Goal: Task Accomplishment & Management: Manage account settings

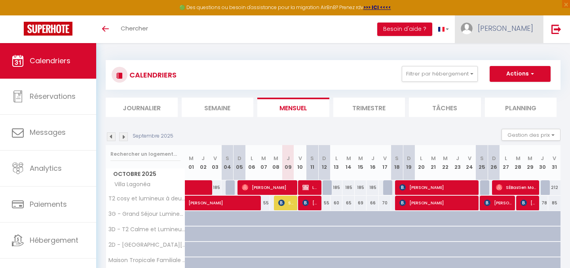
click at [525, 30] on span "[PERSON_NAME]" at bounding box center [505, 28] width 55 height 10
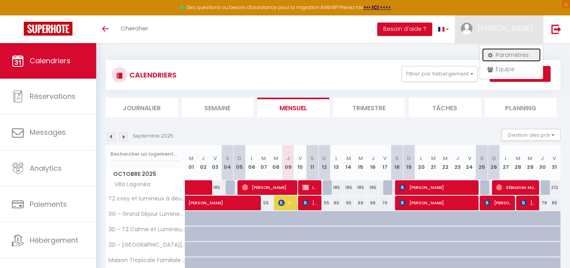
click at [503, 55] on link "Paramètres" at bounding box center [511, 54] width 59 height 13
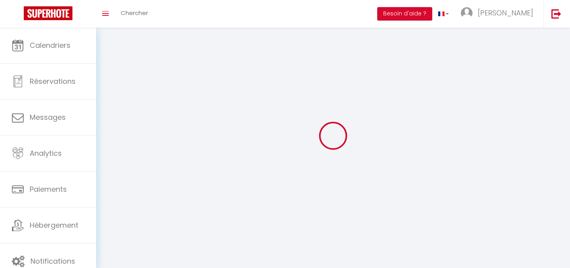
select select
type input "[PERSON_NAME]"
type input "Lérus"
type input "0619305364"
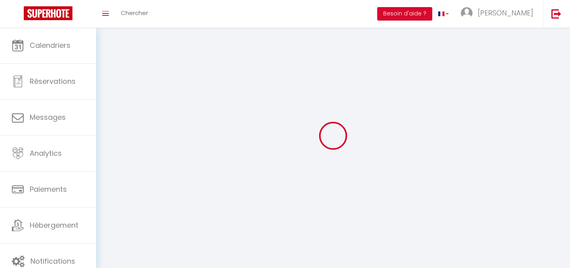
type input "[STREET_ADDRESS]"
type input "97180"
type input "Sainte-Anne"
select select "28"
type input "LyXBBQgiS8d19bR4xgtMQBtlY"
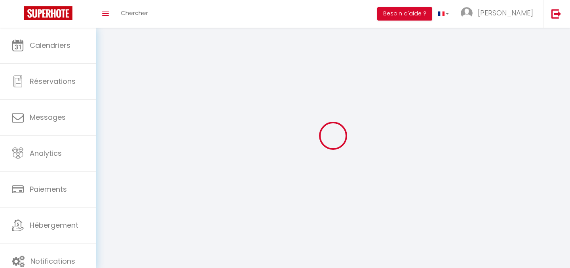
type input "U2rTCxUQMdT6DE3UB48jCHvQN"
type input "LyXBBQgiS8d19bR4xgtMQBtlY"
type input "U2rTCxUQMdT6DE3UB48jCHvQN"
type input "[URL][DOMAIN_NAME]"
select select "fr"
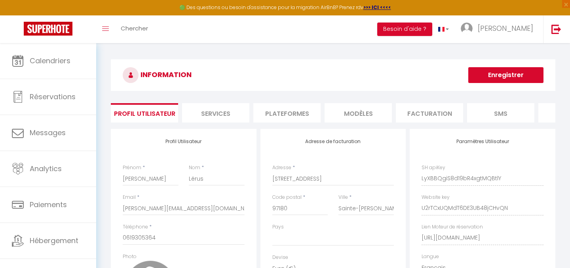
click at [293, 108] on li "Plateformes" at bounding box center [286, 112] width 67 height 19
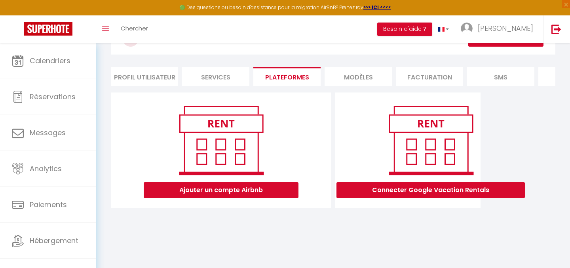
scroll to position [43, 0]
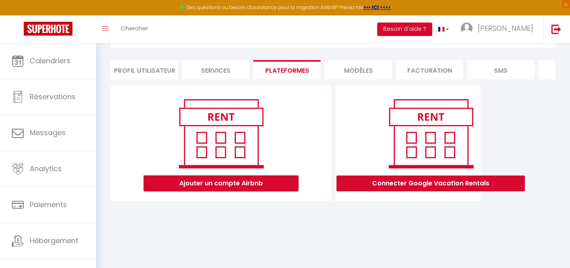
click at [219, 180] on button "Ajouter un compte Airbnb" at bounding box center [221, 184] width 155 height 16
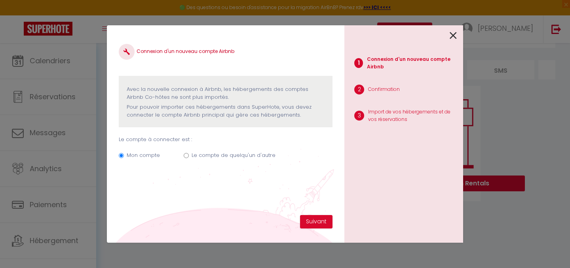
click at [222, 157] on label "Le compte de quelqu'un d'autre" at bounding box center [234, 156] width 84 height 8
click at [189, 157] on input "Le compte de quelqu'un d'autre" at bounding box center [186, 155] width 5 height 5
radio input "true"
radio input "false"
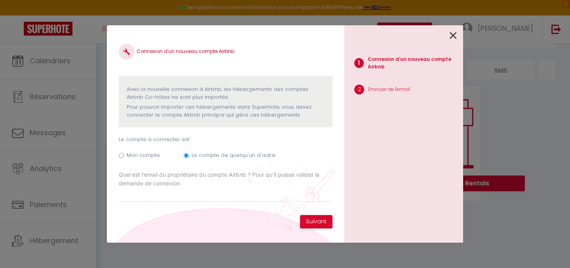
click at [454, 34] on icon at bounding box center [452, 36] width 7 height 12
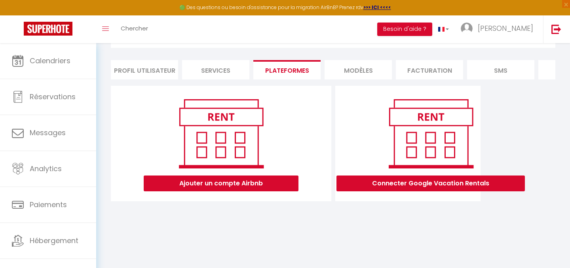
click at [158, 71] on li "Profil Utilisateur" at bounding box center [144, 69] width 67 height 19
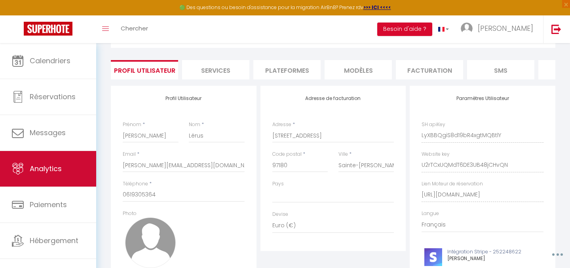
scroll to position [10, 0]
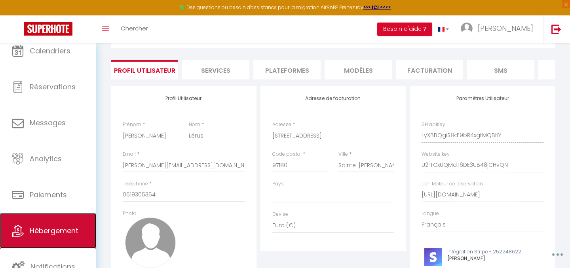
click at [48, 228] on span "Hébergement" at bounding box center [54, 231] width 49 height 10
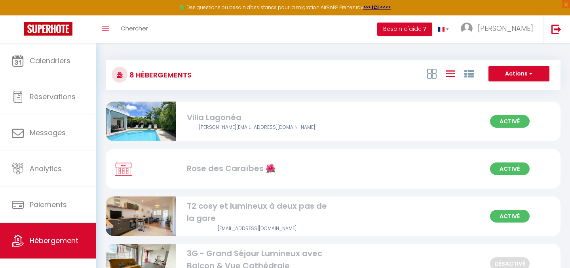
click at [143, 171] on div at bounding box center [141, 169] width 70 height 40
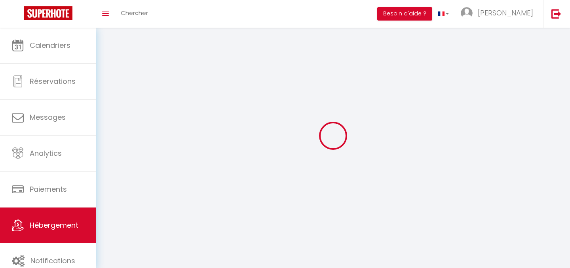
select select "1"
select select
select select "28"
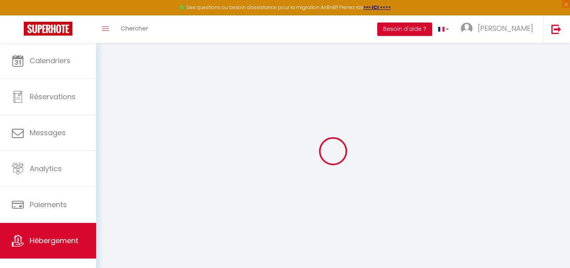
select select
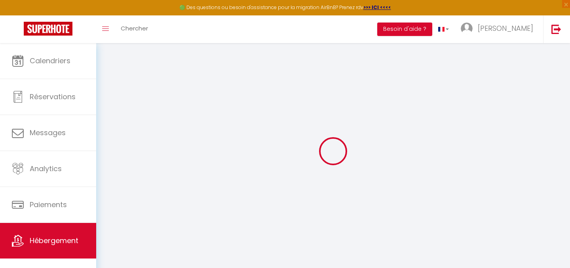
select select
checkbox input "false"
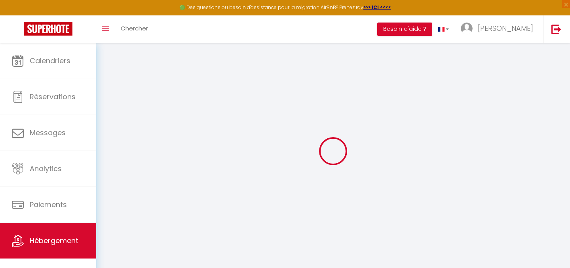
select select
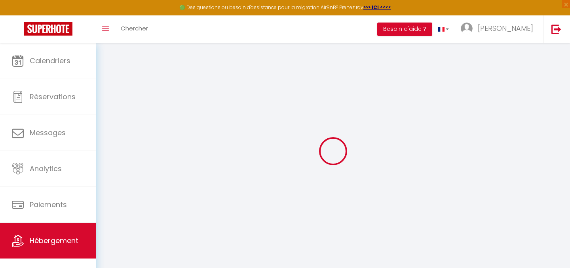
select select
checkbox input "false"
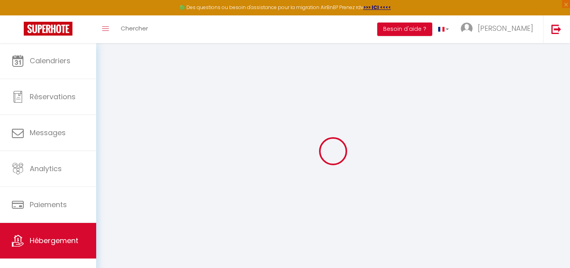
checkbox input "false"
select select
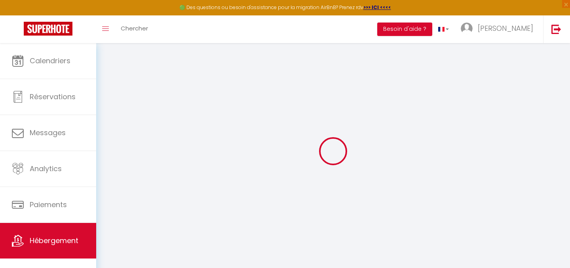
select select
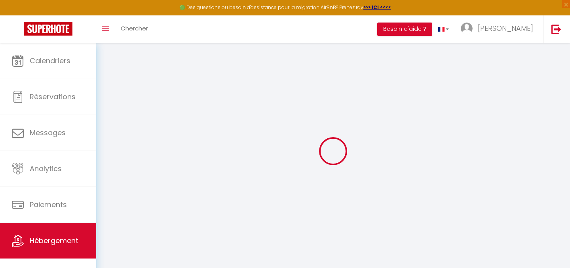
checkbox input "false"
select select
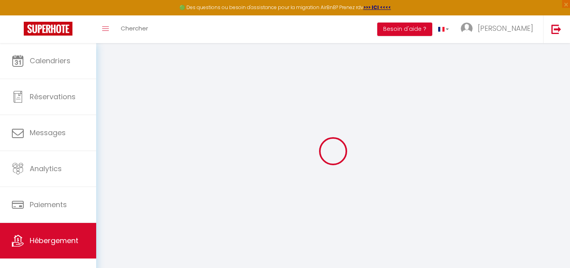
select select
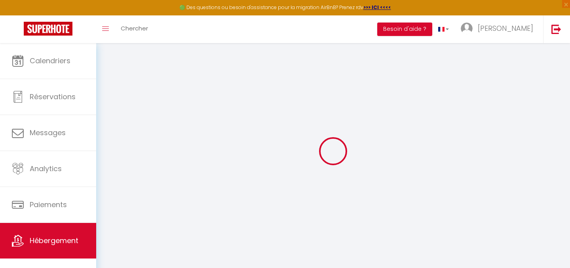
select select
checkbox input "false"
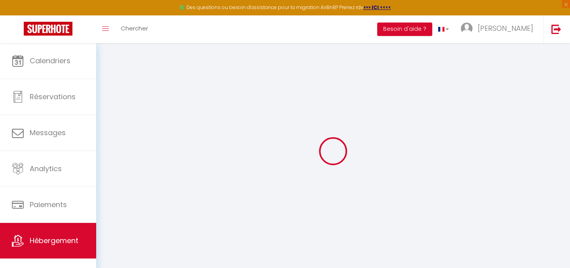
checkbox input "false"
select select
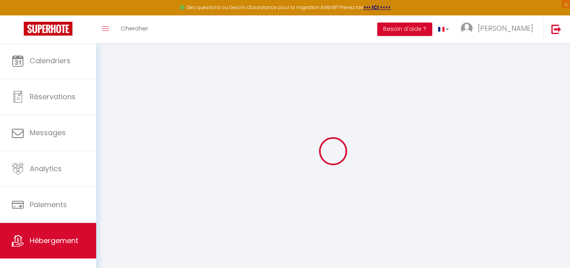
select select
checkbox input "false"
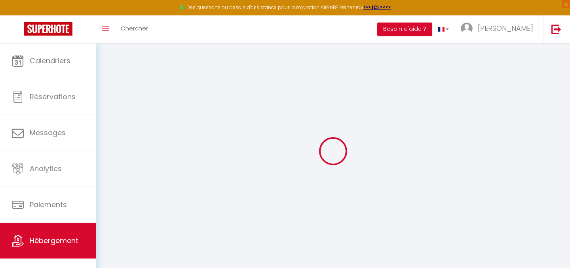
checkbox input "false"
select select
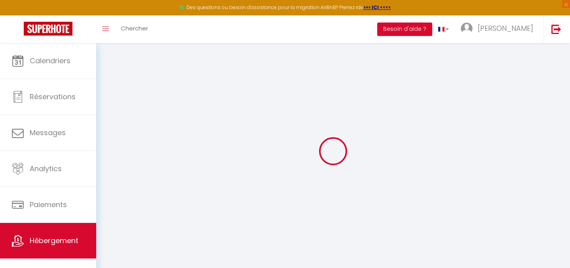
type input "Rose des Caraïbes 🌺"
type input "[PERSON_NAME]"
type input "Moutou"
type input "[STREET_ADDRESS]"
type input "97120"
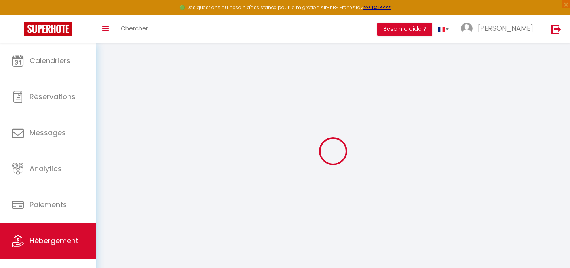
type input "Saint-[PERSON_NAME]"
select select "houses"
select select "7"
select select "6"
select select "3"
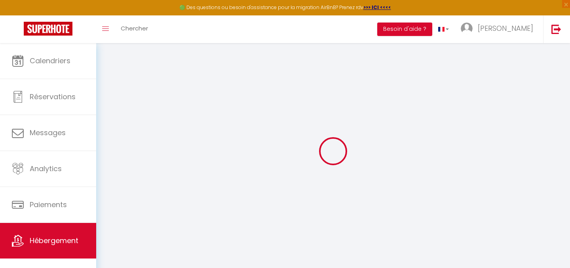
select select "2"
type input "140"
type input "120"
type input "300"
select select
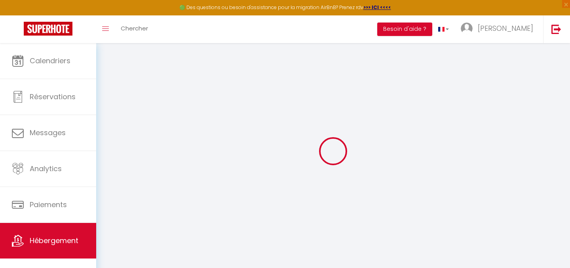
select select
type input "Lotissement Balaou"
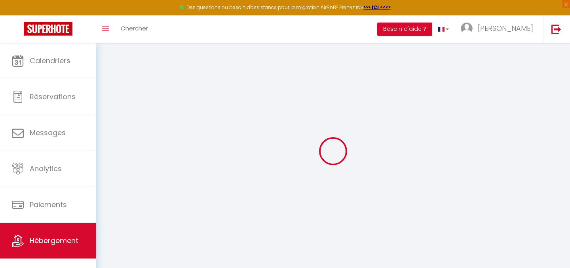
type input "97118"
type input "Saint-François"
type input "[EMAIL_ADDRESS][DOMAIN_NAME]"
select select
checkbox input "false"
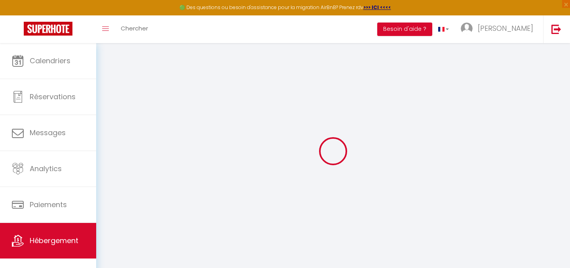
checkbox input "false"
type input "120"
type input "0"
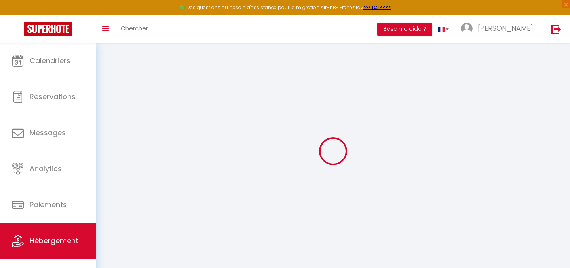
type input "0"
select select
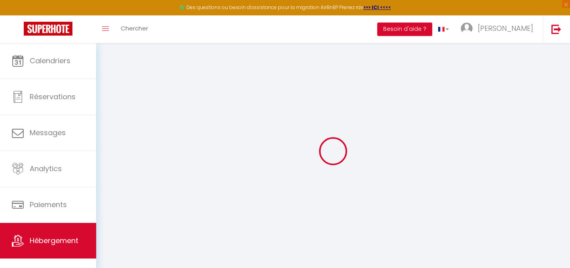
select select
checkbox input "false"
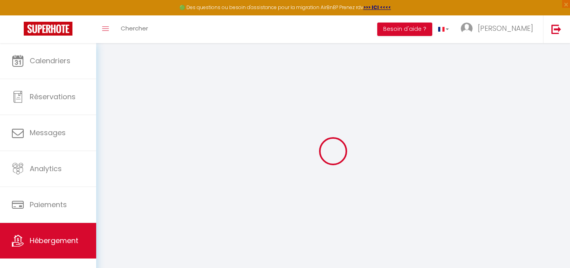
checkbox input "false"
select select
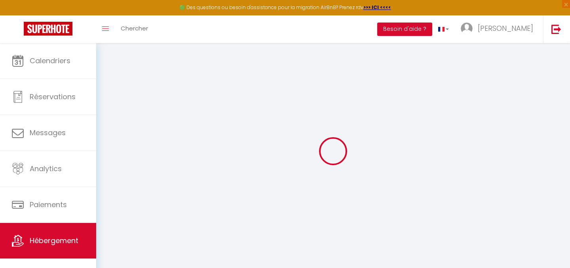
select select
checkbox input "false"
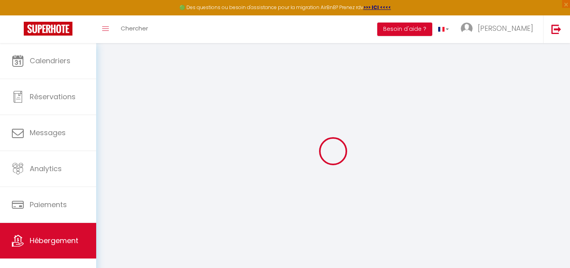
checkbox input "false"
select select
checkbox input "false"
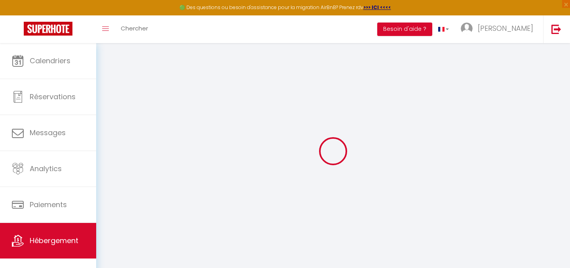
checkbox input "false"
select select "15:00"
select select "23:45"
select select "11:00"
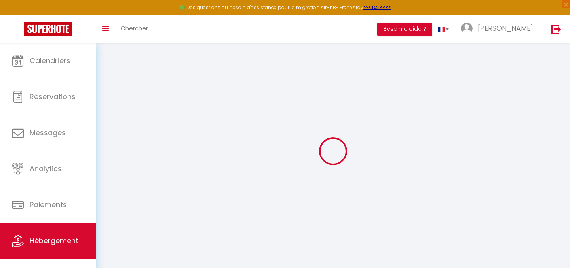
select select "30"
select select "120"
select select
checkbox input "false"
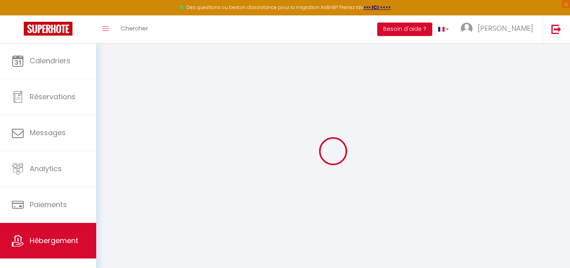
checkbox input "false"
select select
checkbox input "false"
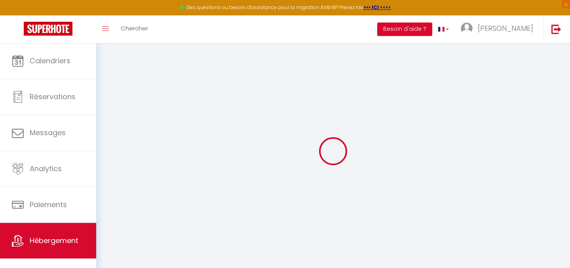
checkbox input "false"
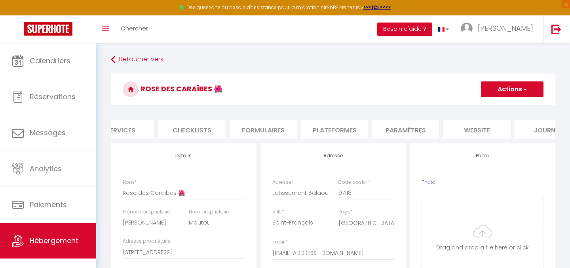
scroll to position [0, 238]
click at [328, 130] on li "Plateformes" at bounding box center [333, 129] width 67 height 19
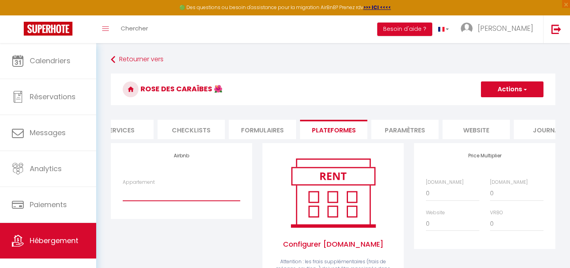
click at [188, 194] on select "Appartement" at bounding box center [182, 193] width 118 height 15
click at [123, 186] on select "Appartement" at bounding box center [182, 193] width 118 height 15
click at [154, 193] on select "Appartement" at bounding box center [182, 193] width 118 height 15
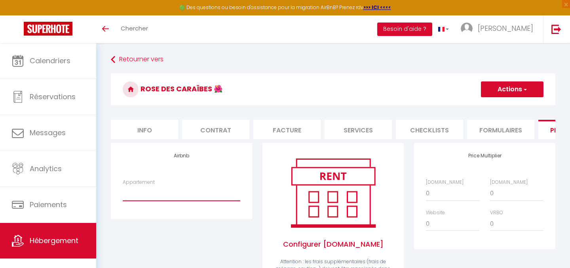
click at [186, 195] on select "Appartement" at bounding box center [182, 193] width 118 height 15
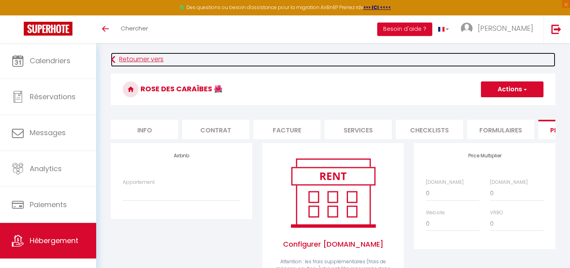
click at [125, 61] on link "Retourner vers" at bounding box center [333, 60] width 444 height 14
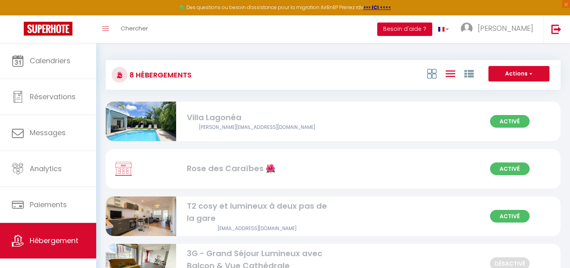
click at [432, 25] on button "Besoin d'aide ?" at bounding box center [404, 29] width 55 height 13
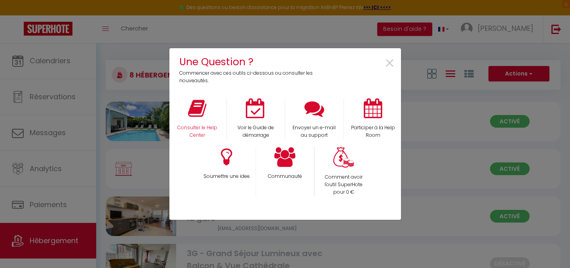
click at [207, 114] on div "Consulter le Help Center" at bounding box center [197, 119] width 59 height 41
click at [198, 108] on icon at bounding box center [197, 109] width 18 height 20
click at [390, 65] on span "×" at bounding box center [389, 63] width 11 height 25
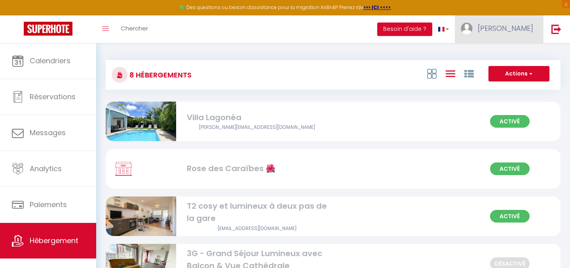
click at [528, 26] on span "[PERSON_NAME]" at bounding box center [505, 28] width 55 height 10
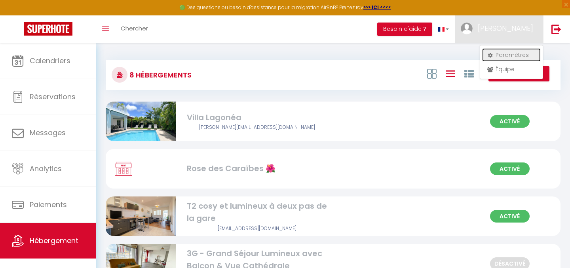
click at [502, 52] on link "Paramètres" at bounding box center [511, 54] width 59 height 13
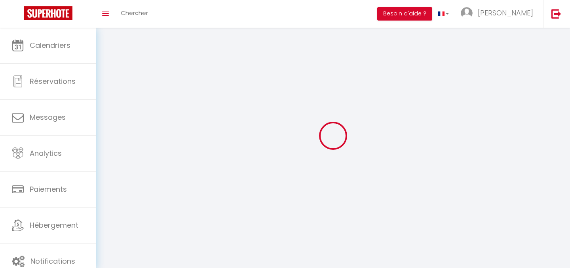
type input "[PERSON_NAME]"
type input "Lérus"
type input "0619305364"
type input "[STREET_ADDRESS]"
type input "97180"
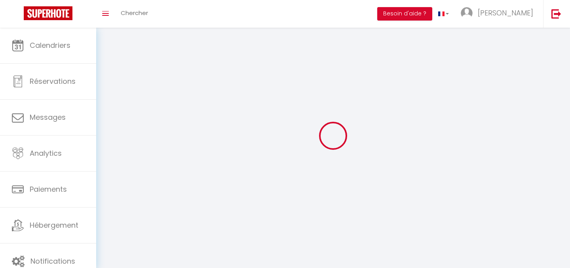
type input "Sainte-Anne"
type input "LyXBBQgiS8d19bR4xgtMQBtlY"
type input "U2rTCxUQMdT6DE3UB48jCHvQN"
select select "28"
type input "LyXBBQgiS8d19bR4xgtMQBtlY"
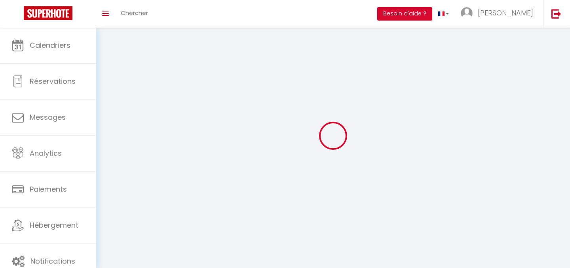
type input "U2rTCxUQMdT6DE3UB48jCHvQN"
type input "[URL][DOMAIN_NAME]"
select select "fr"
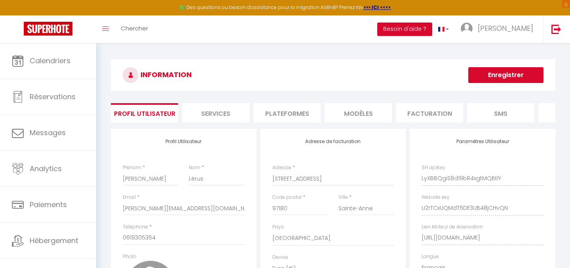
click at [302, 112] on li "Plateformes" at bounding box center [286, 112] width 67 height 19
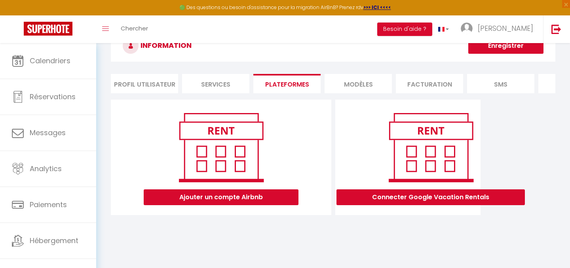
scroll to position [43, 0]
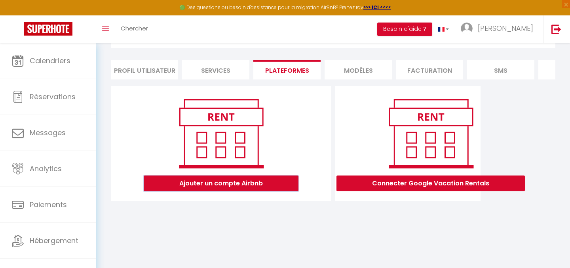
click at [231, 188] on button "Ajouter un compte Airbnb" at bounding box center [221, 184] width 155 height 16
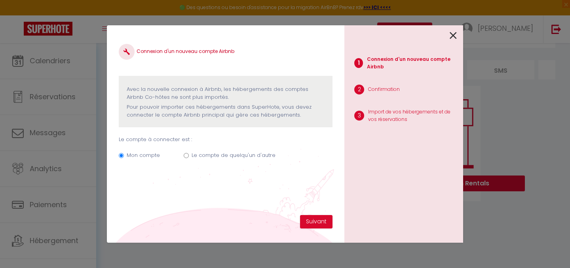
click at [219, 156] on label "Le compte de quelqu'un d'autre" at bounding box center [234, 156] width 84 height 8
click at [189, 156] on input "Le compte de quelqu'un d'autre" at bounding box center [186, 155] width 5 height 5
radio input "true"
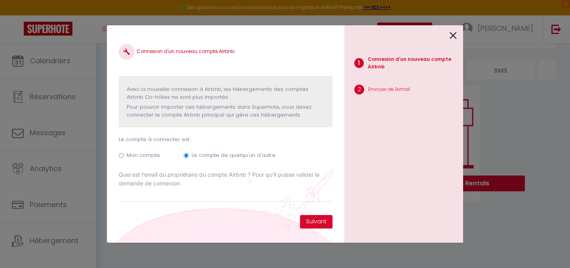
click at [144, 159] on label "Mon compte" at bounding box center [143, 156] width 33 height 8
click at [124, 158] on input "Mon compte" at bounding box center [121, 155] width 5 height 5
radio input "true"
radio input "false"
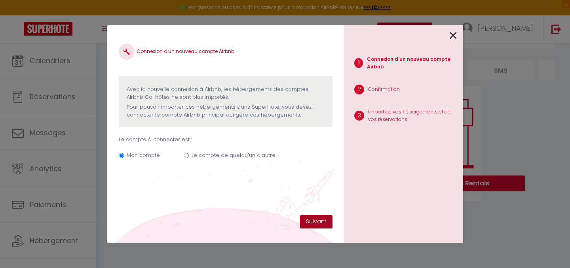
click at [317, 221] on button "Suivant" at bounding box center [316, 221] width 32 height 13
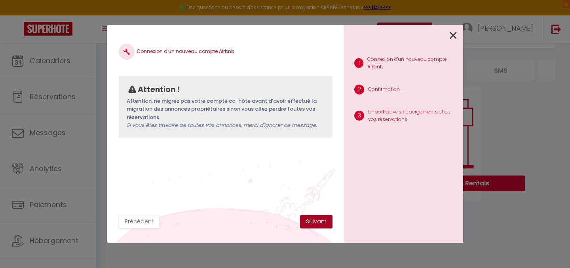
click at [317, 221] on button "Suivant" at bounding box center [316, 221] width 32 height 13
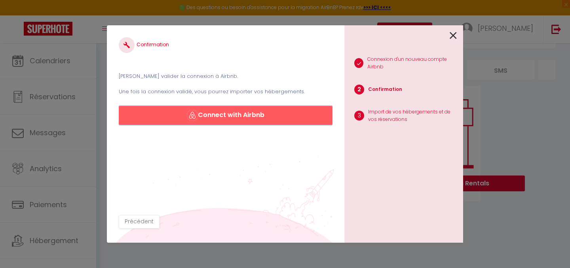
click at [279, 117] on button "Connect with Airbnb" at bounding box center [226, 115] width 214 height 19
click at [455, 32] on icon at bounding box center [452, 36] width 7 height 12
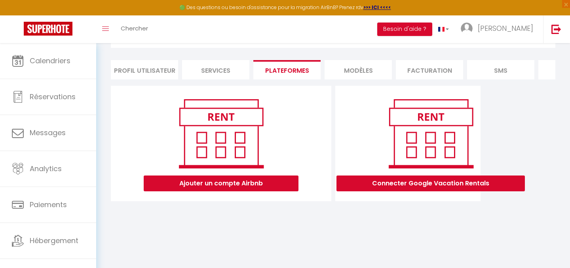
scroll to position [0, 0]
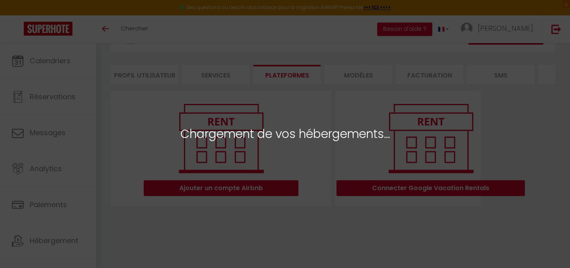
scroll to position [43, 0]
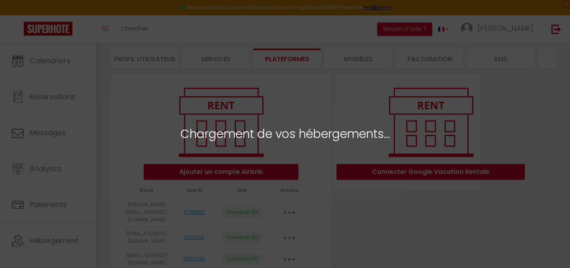
scroll to position [92, 0]
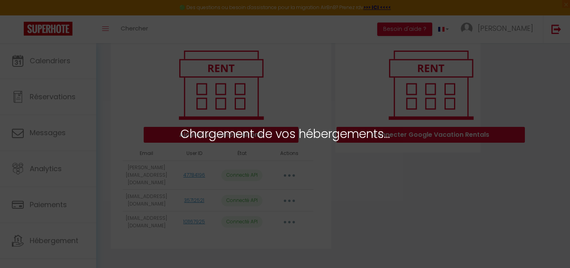
select select "62343"
select select "40703"
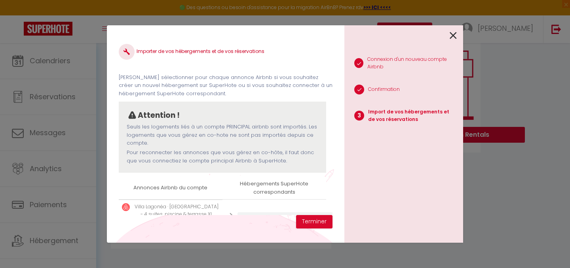
scroll to position [72, 0]
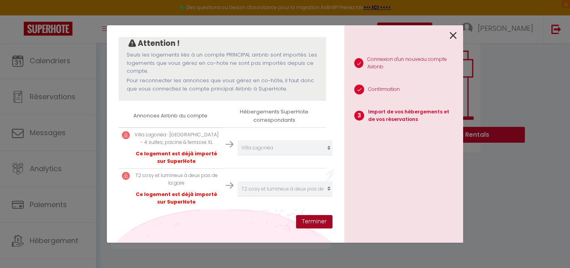
click at [316, 216] on button "Terminer" at bounding box center [314, 221] width 36 height 13
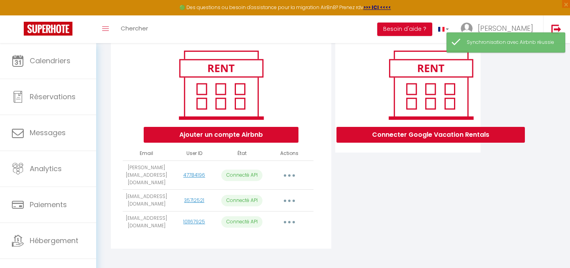
click at [288, 216] on button "button" at bounding box center [289, 222] width 22 height 13
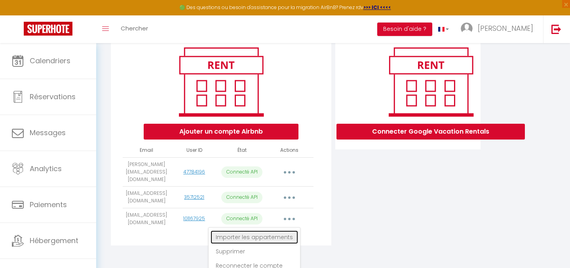
click at [279, 231] on link "Importer les appartements" at bounding box center [254, 237] width 87 height 13
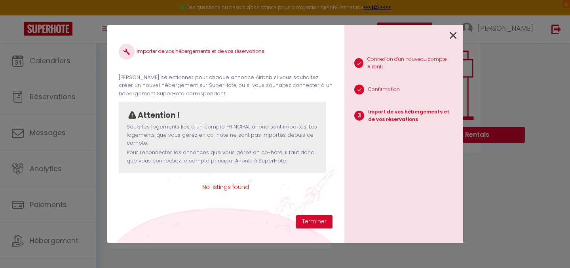
scroll to position [0, 0]
click at [311, 222] on button "Terminer" at bounding box center [314, 221] width 36 height 13
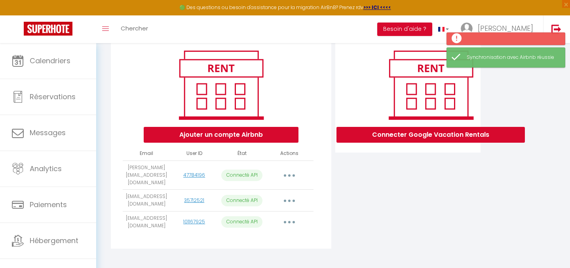
click at [290, 216] on button "button" at bounding box center [289, 222] width 22 height 13
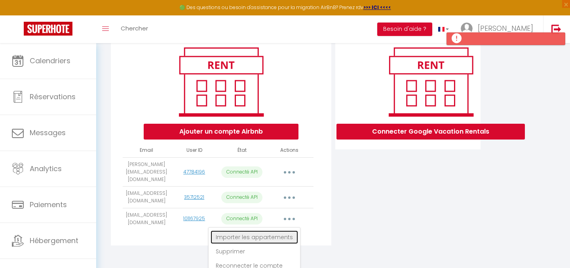
click at [279, 233] on link "Importer les appartements" at bounding box center [254, 237] width 87 height 13
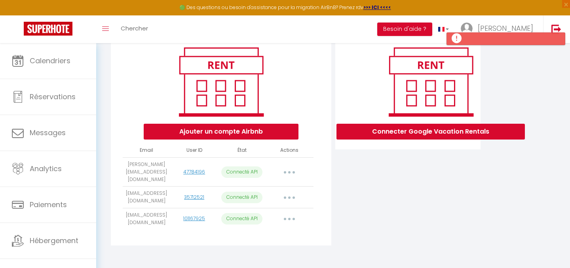
scroll to position [92, 0]
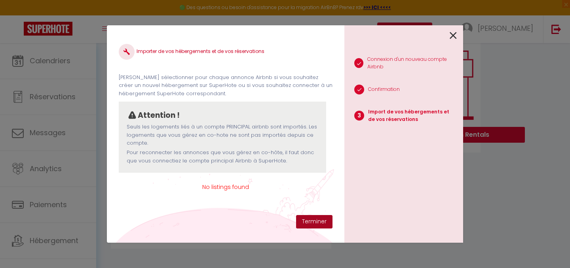
click at [310, 221] on button "Terminer" at bounding box center [314, 221] width 36 height 13
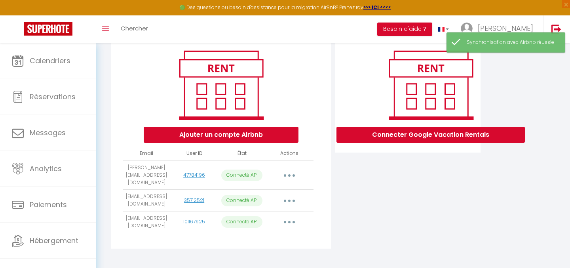
click at [290, 221] on icon "button" at bounding box center [289, 222] width 2 height 2
click at [288, 200] on icon "button" at bounding box center [289, 201] width 2 height 2
click at [343, 217] on div "Connecter Google Vacation Rentals" at bounding box center [408, 145] width 150 height 216
click at [293, 216] on button "button" at bounding box center [289, 222] width 22 height 13
click at [266, 262] on link "Reconnecter le compte" at bounding box center [254, 268] width 87 height 13
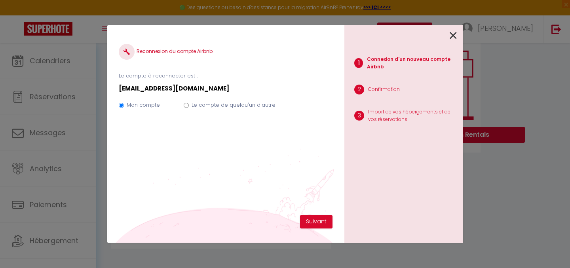
click at [220, 104] on label "Le compte de quelqu'un d'autre" at bounding box center [234, 105] width 84 height 8
click at [189, 104] on input "Le compte de quelqu'un d'autre" at bounding box center [186, 105] width 5 height 5
radio input "true"
radio input "false"
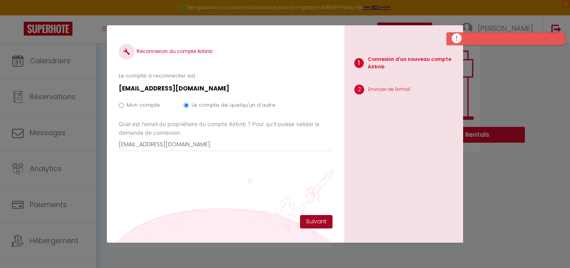
click at [311, 222] on button "Suivant" at bounding box center [316, 221] width 32 height 13
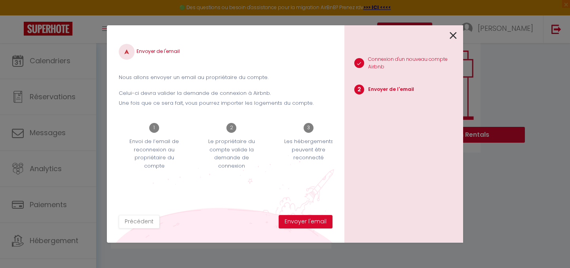
click at [453, 37] on icon at bounding box center [452, 36] width 7 height 12
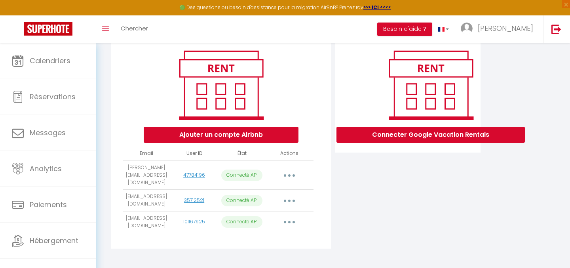
click at [290, 216] on button "button" at bounding box center [289, 222] width 22 height 13
click at [290, 220] on button "button" at bounding box center [289, 222] width 22 height 13
click at [286, 216] on button "button" at bounding box center [289, 222] width 22 height 13
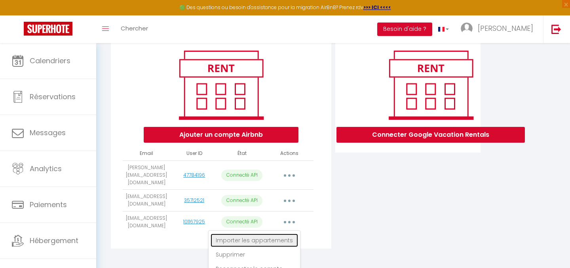
click at [281, 234] on link "Importer les appartements" at bounding box center [254, 240] width 87 height 13
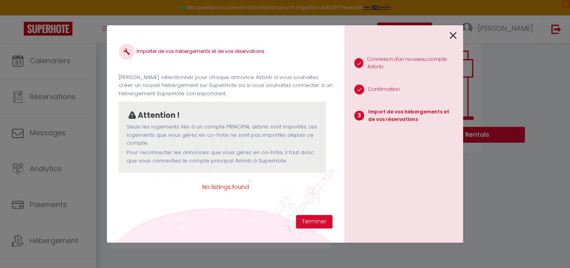
click at [224, 185] on span "No listings found" at bounding box center [226, 187] width 214 height 9
click at [233, 190] on span "No listings found" at bounding box center [226, 187] width 214 height 9
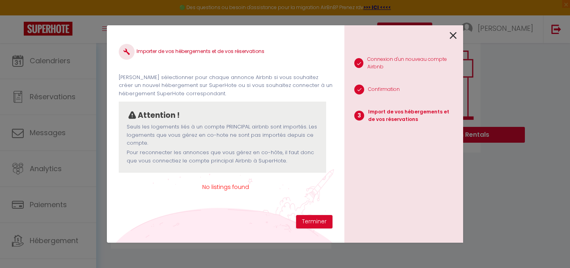
click at [456, 35] on icon at bounding box center [452, 36] width 7 height 12
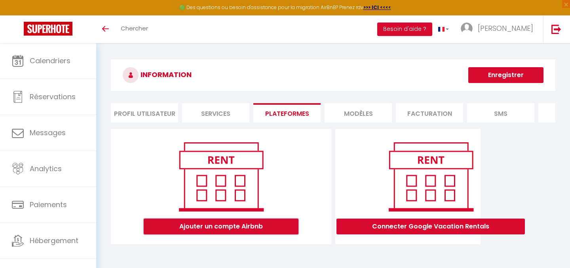
click at [221, 227] on button "Ajouter un compte Airbnb" at bounding box center [221, 227] width 155 height 16
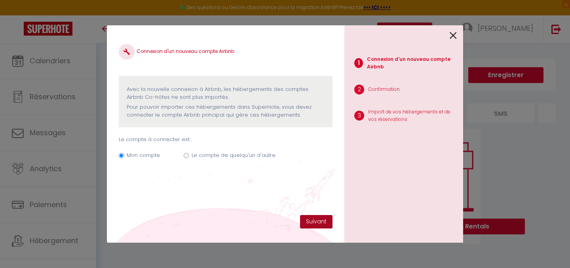
click at [315, 224] on button "Suivant" at bounding box center [316, 221] width 32 height 13
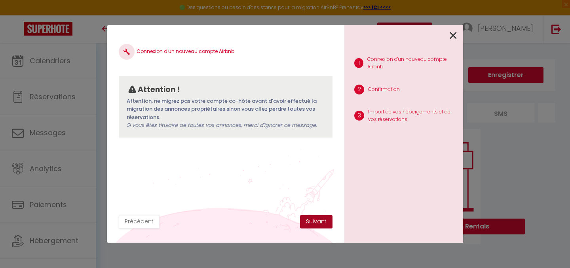
click at [312, 221] on button "Suivant" at bounding box center [316, 221] width 32 height 13
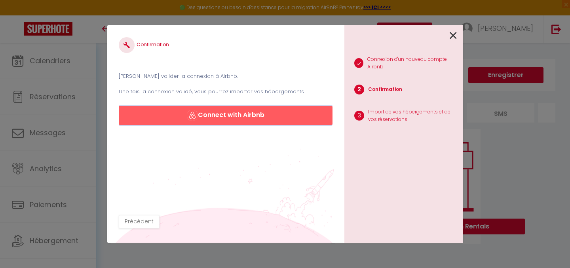
click at [251, 115] on button "Connect with Airbnb" at bounding box center [226, 115] width 214 height 19
click at [453, 38] on icon at bounding box center [452, 36] width 7 height 12
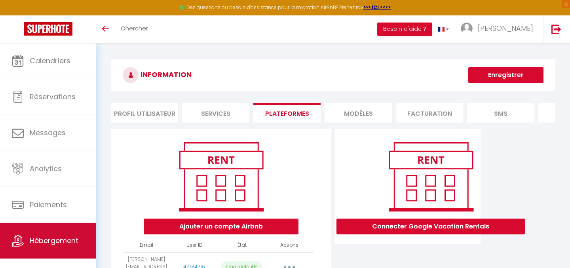
click at [72, 239] on span "Hébergement" at bounding box center [54, 241] width 49 height 10
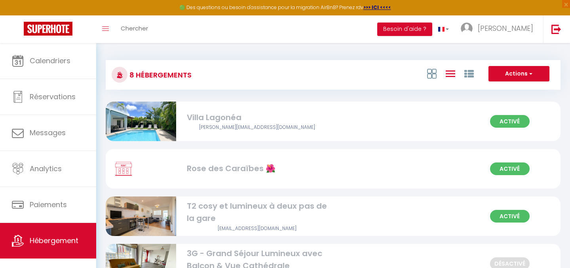
click at [162, 160] on div at bounding box center [141, 169] width 70 height 40
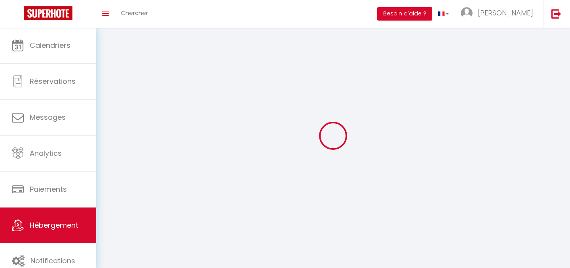
select select
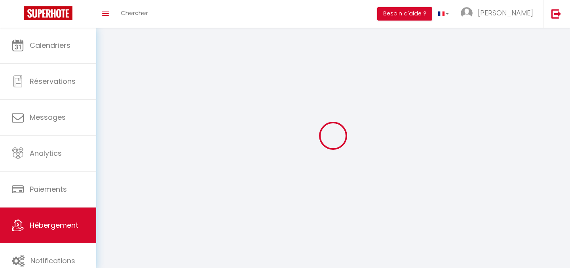
select select
checkbox input "false"
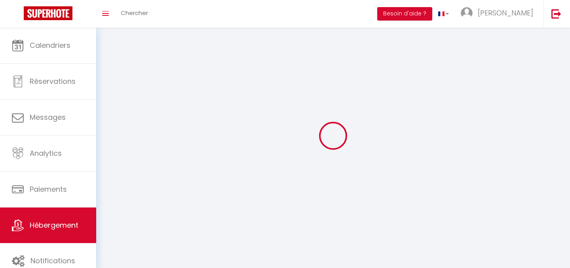
select select
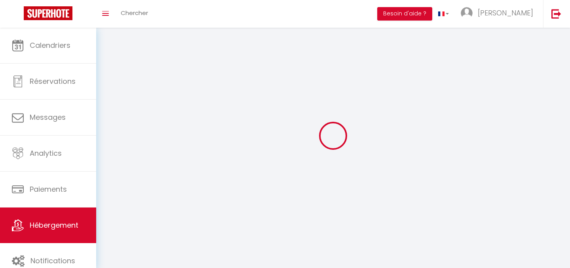
select select
checkbox input "false"
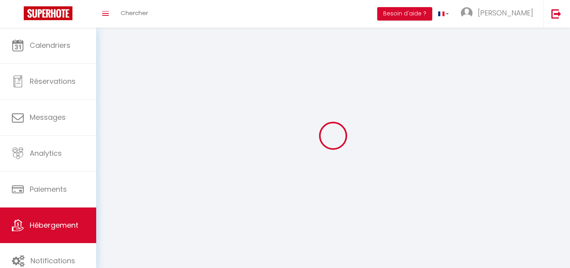
checkbox input "false"
select select
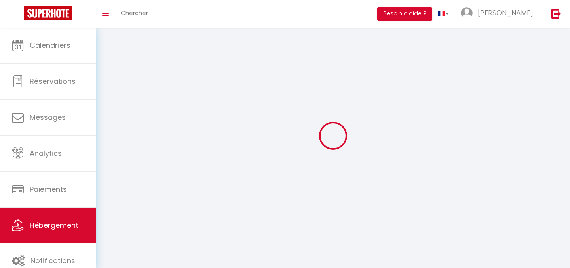
select select "28"
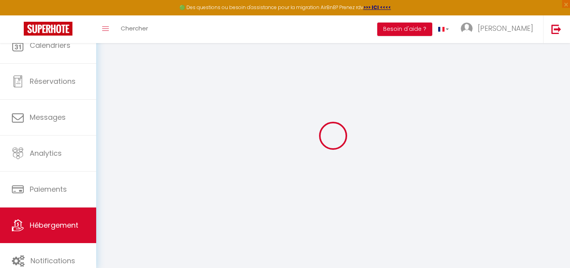
select select
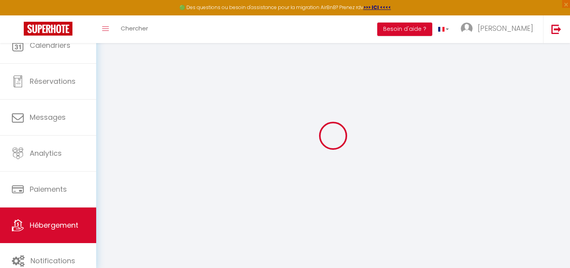
select select
checkbox input "false"
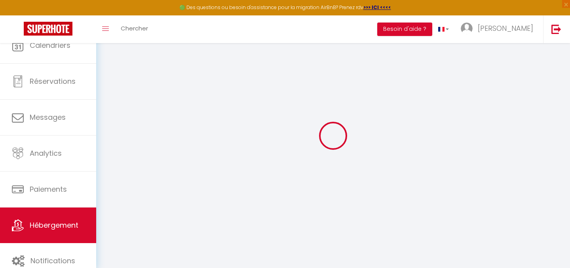
select select
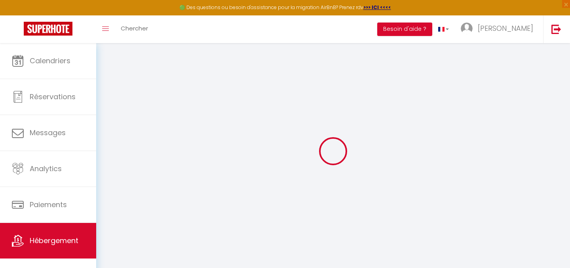
select select
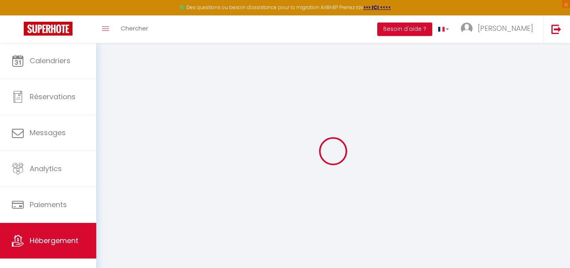
select select
checkbox input "false"
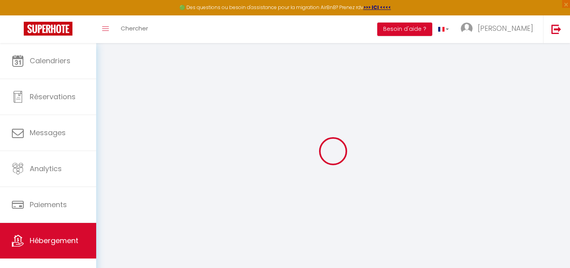
select select
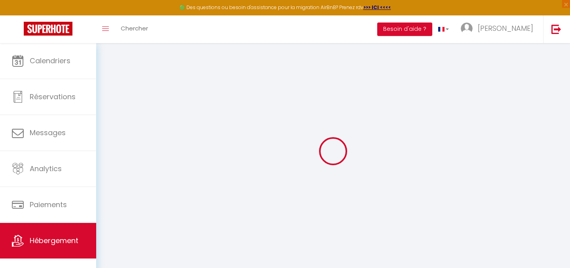
select select
checkbox input "false"
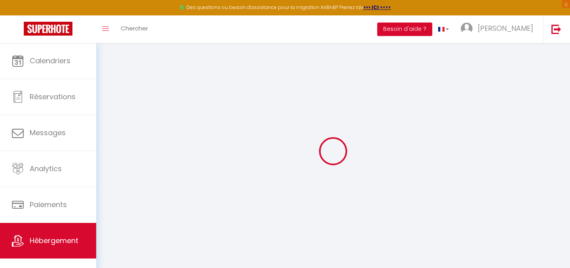
checkbox input "false"
select select
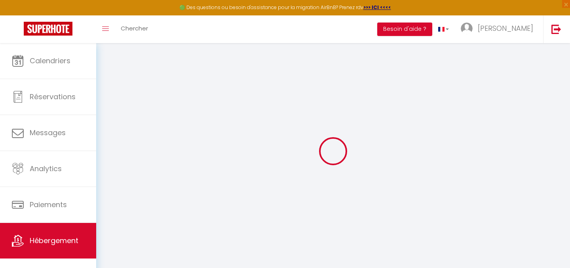
select select
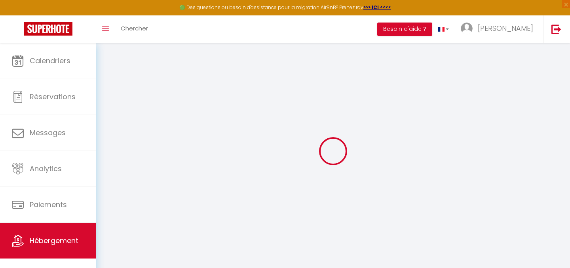
checkbox input "false"
select select
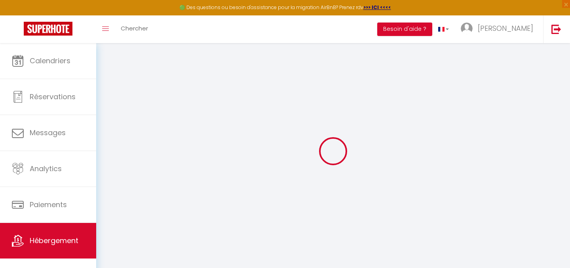
select select
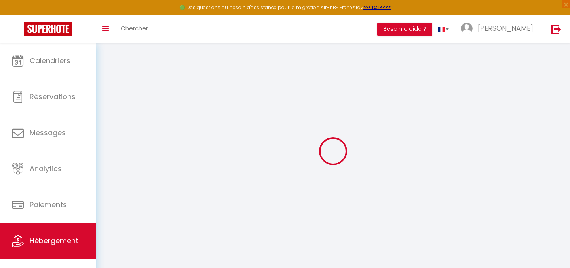
select select
checkbox input "false"
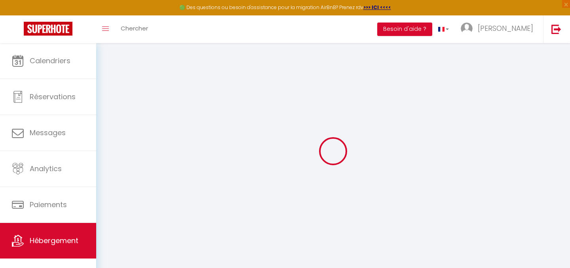
checkbox input "false"
select select
type input "Rose des Caraïbes 🌺"
type input "[PERSON_NAME]"
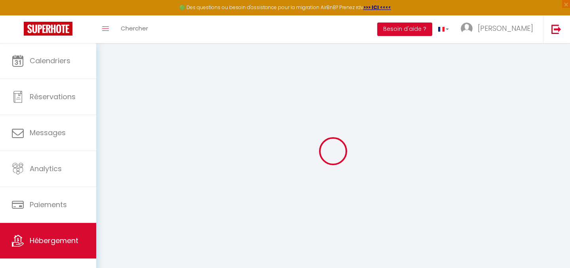
type input "Moutou"
type input "[STREET_ADDRESS]"
type input "97120"
type input "Saint-[PERSON_NAME]"
select select "houses"
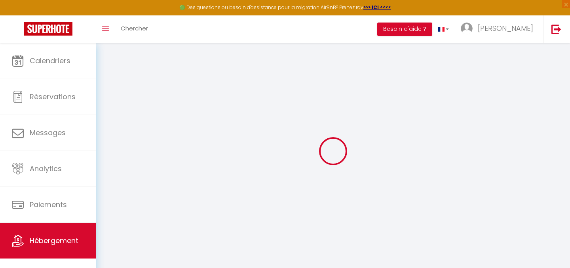
select select "7"
select select "6"
select select "3"
select select "2"
type input "140"
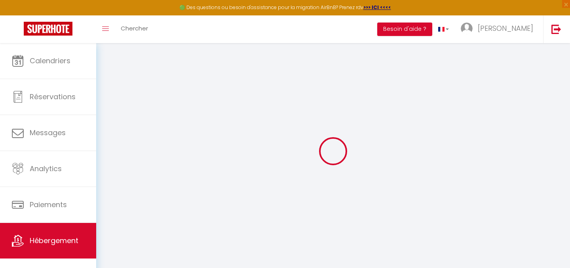
type input "120"
type input "300"
select select
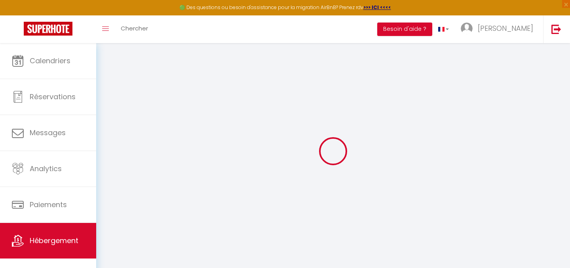
select select
type input "Lotissement Balaou"
type input "97118"
type input "Saint-François"
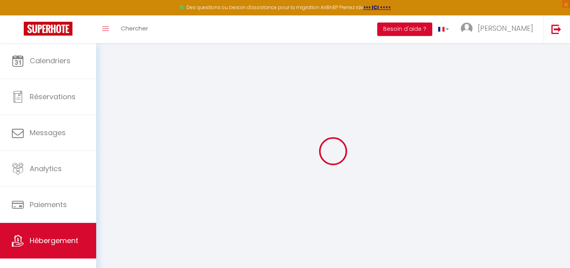
type input "[EMAIL_ADDRESS][DOMAIN_NAME]"
select select
checkbox input "false"
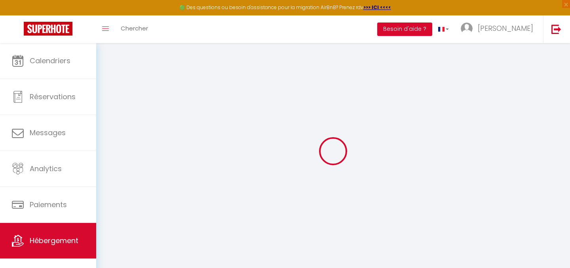
checkbox input "false"
type input "120"
type input "0"
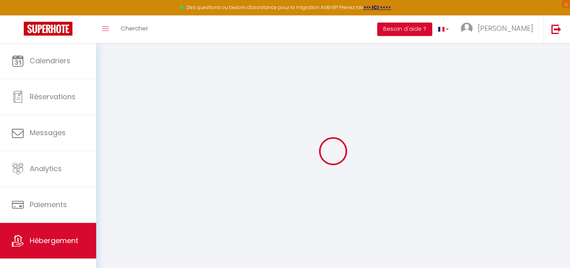
select select
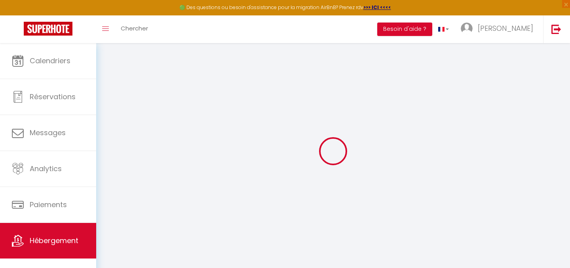
select select
checkbox input "false"
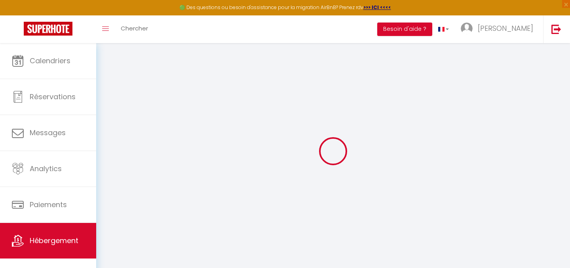
select select
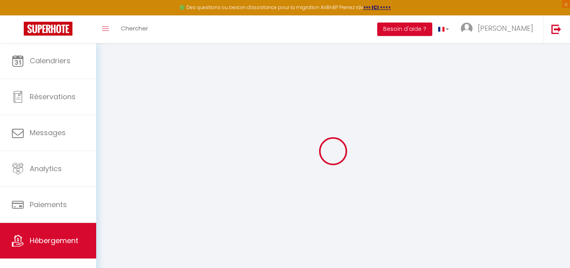
select select
checkbox input "false"
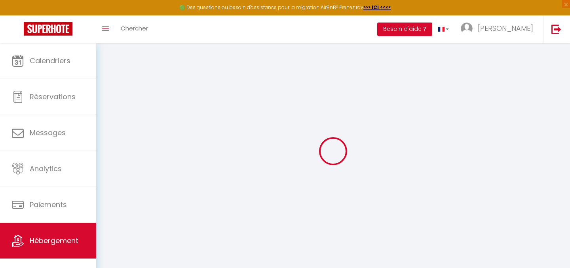
select select
checkbox input "false"
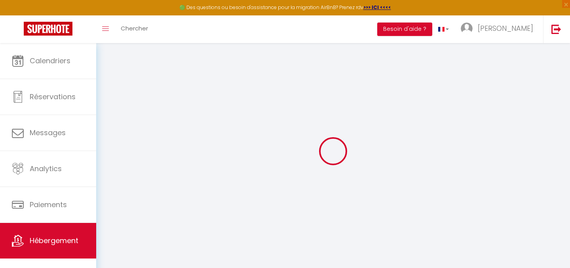
select select "15:00"
select select "23:45"
select select "11:00"
select select "30"
select select "120"
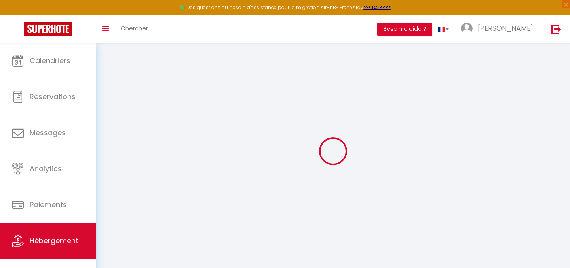
select select
checkbox input "false"
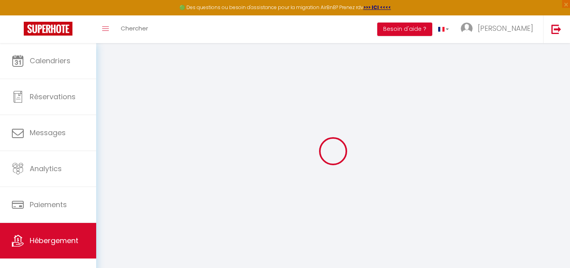
select select
checkbox input "false"
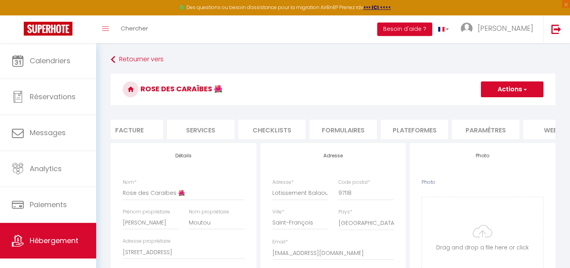
click at [398, 126] on li "Plateformes" at bounding box center [414, 129] width 67 height 19
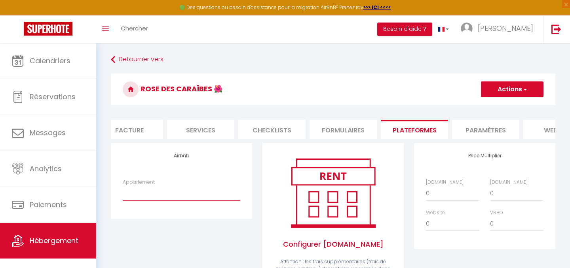
click at [208, 198] on select "Rose des Caraibes - Les pieds dans l’eau - [EMAIL_ADDRESS][DOMAIN_NAME]" at bounding box center [182, 193] width 118 height 15
select select "22710-894188640013843185"
click at [123, 186] on select "Rose des Caraibes - Les pieds dans l’eau - [EMAIL_ADDRESS][DOMAIN_NAME]" at bounding box center [182, 193] width 118 height 15
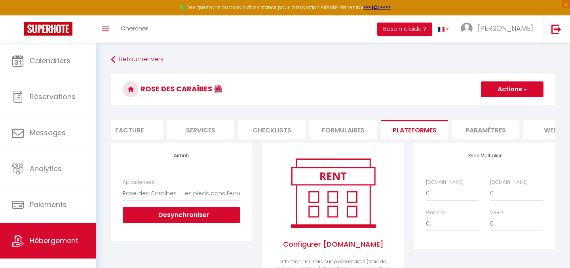
click at [499, 87] on button "Actions" at bounding box center [512, 90] width 63 height 16
click at [494, 105] on link "Enregistrer" at bounding box center [511, 107] width 63 height 10
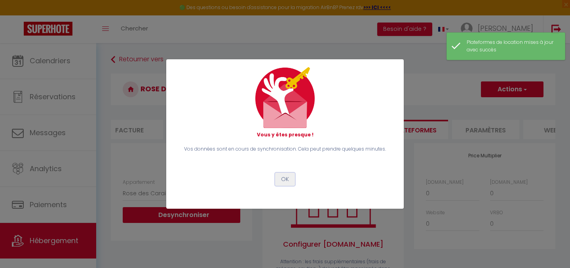
click at [284, 179] on button "OK" at bounding box center [285, 179] width 20 height 13
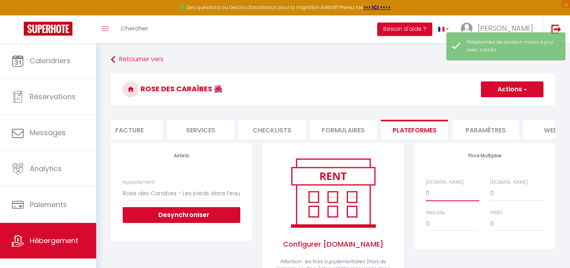
click at [432, 192] on select "0 + 1 % + 2 % + 3 % + 4 % + 5 % + 6 % + 7 % + 8 % + 9 %" at bounding box center [452, 193] width 53 height 15
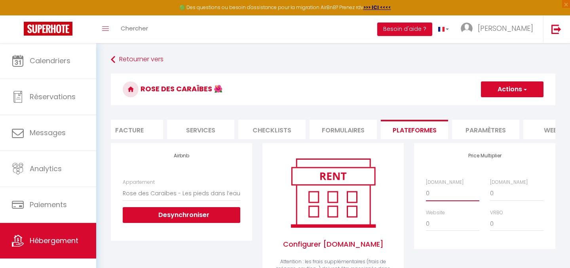
select select "+ 20 %"
click at [426, 186] on select "0 + 1 % + 2 % + 3 % + 4 % + 5 % + 6 % + 7 % + 8 % + 9 %" at bounding box center [452, 193] width 53 height 15
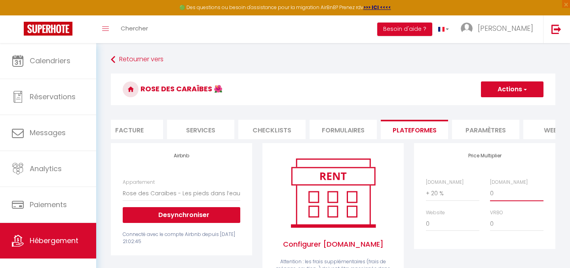
click at [499, 187] on select "0 + 1 % + 2 % + 3 % + 4 % + 5 % + 6 % + 7 % + 8 % + 9 %" at bounding box center [516, 193] width 53 height 15
select select "+ 10 %"
click at [490, 186] on select "0 + 1 % + 2 % + 3 % + 4 % + 5 % + 6 % + 7 % + 8 % + 9 %" at bounding box center [516, 193] width 53 height 15
click at [499, 90] on button "Actions" at bounding box center [512, 90] width 63 height 16
click at [497, 104] on link "Enregistrer" at bounding box center [511, 107] width 63 height 10
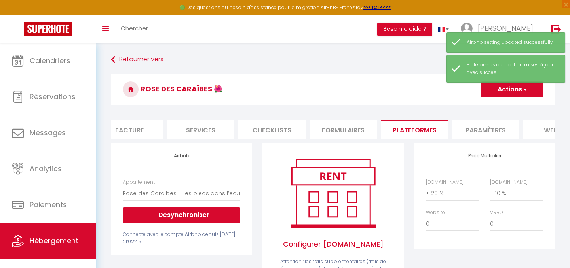
click at [141, 128] on li "Facture" at bounding box center [129, 129] width 67 height 19
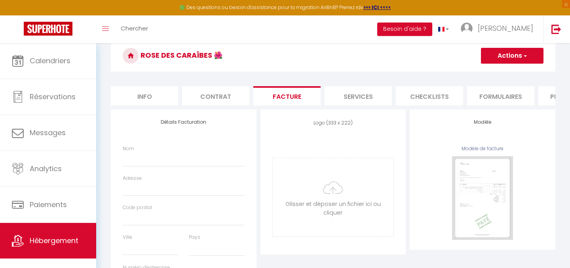
click at [232, 97] on li "Contrat" at bounding box center [215, 95] width 67 height 19
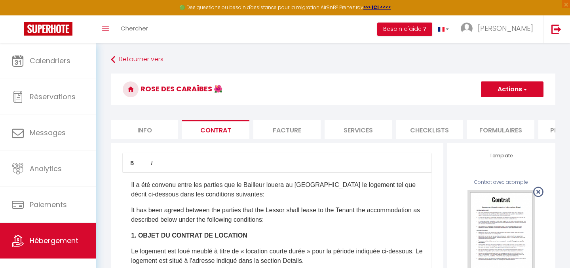
click at [293, 127] on li "Facture" at bounding box center [286, 129] width 67 height 19
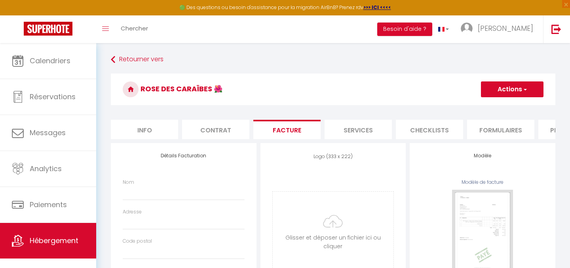
select select
click at [157, 197] on input "Nom" at bounding box center [184, 193] width 122 height 14
type input "M"
select select
type input "MO"
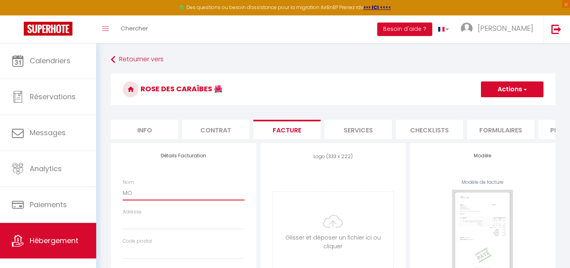
select select
type input "MOU"
select select
type input "MOUT"
select select
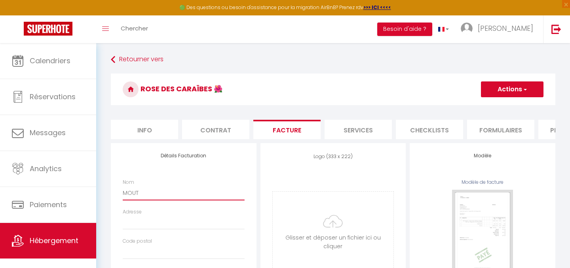
type input "MOUTO"
select select
type input "MOUTOU"
select select
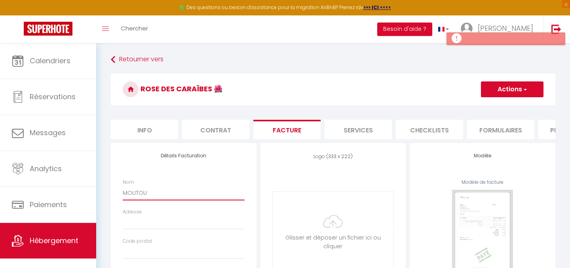
type input "MOUTOU"
select select
type input "MOUTOU S"
select select
type input "MOUTOU"
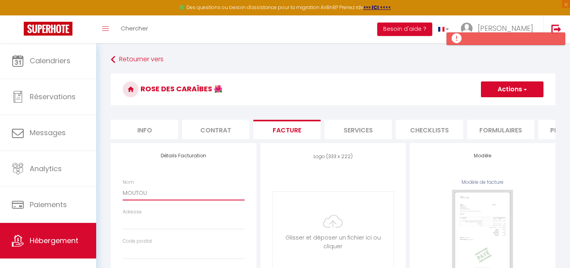
select select
type input "MOUTOU"
select select
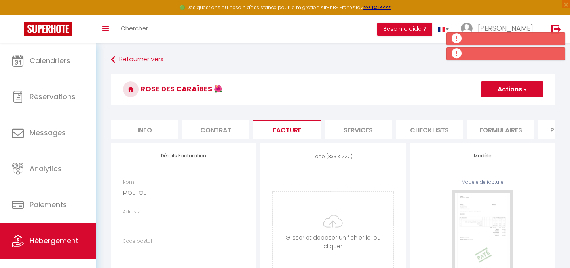
click at [123, 195] on input "MOUTOU" at bounding box center [184, 193] width 122 height 14
type input "SMOUTOU"
select select
type input "StMOUTOU"
select select
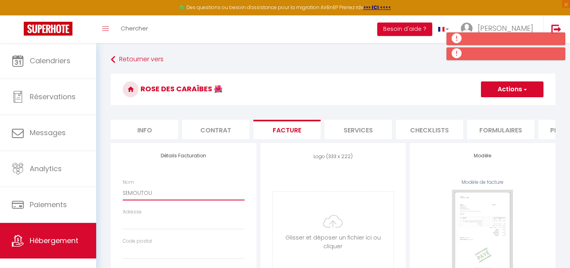
type input "StéMOUTOU"
select select
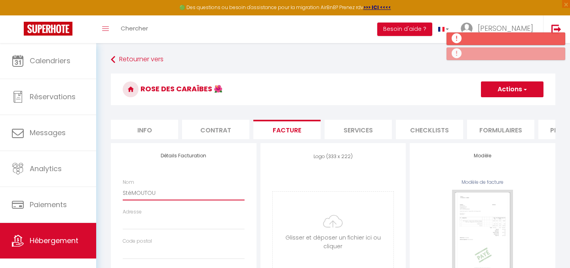
type input "StépMOUTOU"
select select
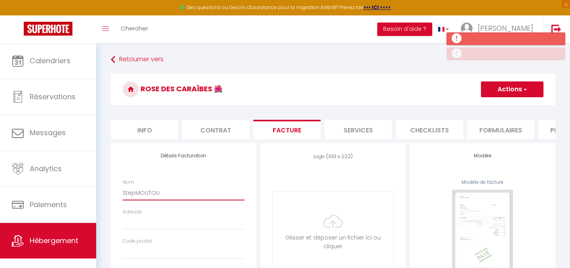
type input "StéphMOUTOU"
select select
type input "StéphaMOUTOU"
select select
type input "StéphanMOUTOU"
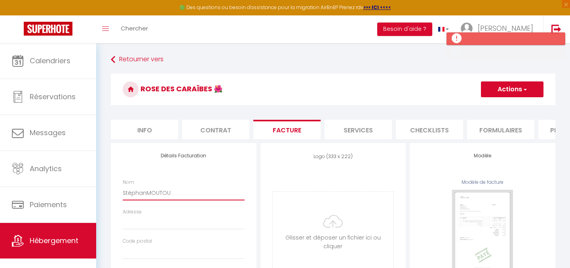
select select
type input "StéphaniMOUTOU"
select select
type input "StéphanieMOUTOU"
select select
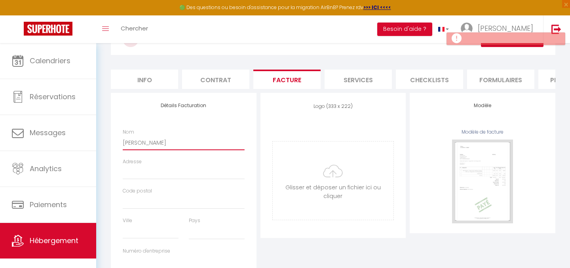
scroll to position [51, 0]
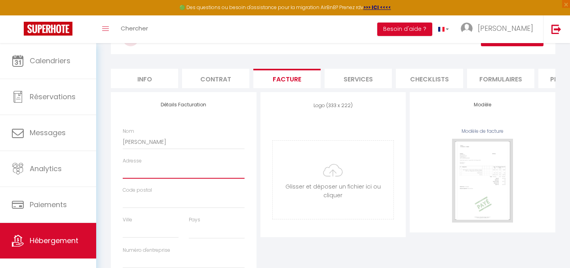
click at [144, 171] on input "Adresse" at bounding box center [184, 172] width 122 height 14
click at [170, 170] on input "Lotissement B" at bounding box center [184, 172] width 122 height 14
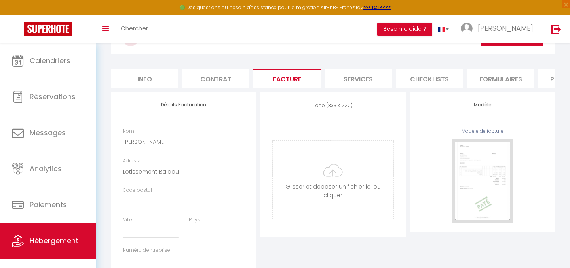
click at [150, 202] on input "Code postal" at bounding box center [184, 201] width 122 height 14
click at [128, 233] on input "Ville" at bounding box center [151, 231] width 56 height 14
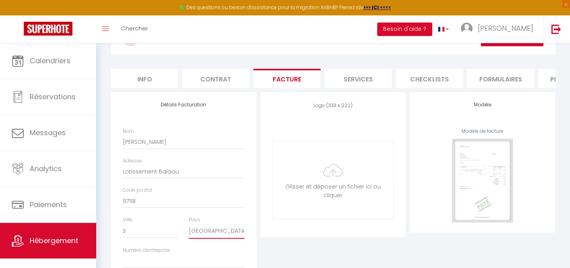
click at [205, 228] on select "France Portugal Afghanistan Albania Algeria American Samoa Andorra Angola Angui…" at bounding box center [217, 231] width 56 height 15
click at [189, 224] on select "France Portugal Afghanistan Albania Algeria American Samoa Andorra Angola Angui…" at bounding box center [217, 231] width 56 height 15
click at [155, 233] on input "S" at bounding box center [151, 231] width 56 height 14
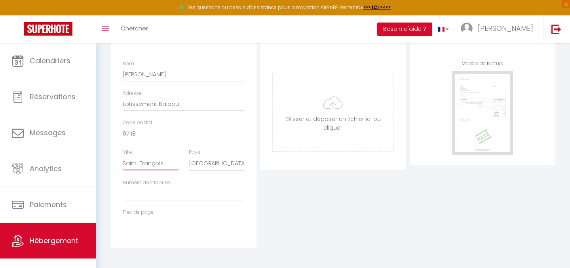
scroll to position [118, 0]
click at [309, 205] on div "Logo (333 x 222) Supprimer Glisser et déposer un fichier ici ou cliquer Ooops, …" at bounding box center [333, 137] width 150 height 224
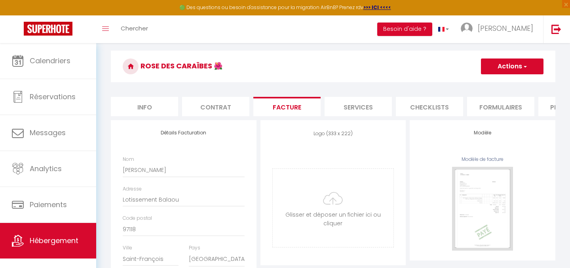
scroll to position [23, 0]
click at [497, 63] on button "Actions" at bounding box center [512, 67] width 63 height 16
click at [497, 82] on link "Enregistrer" at bounding box center [511, 84] width 63 height 10
click at [350, 107] on li "Services" at bounding box center [351, 106] width 67 height 19
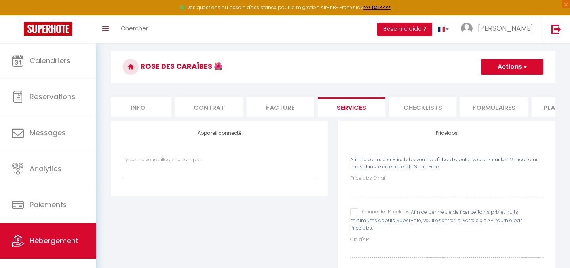
scroll to position [46, 0]
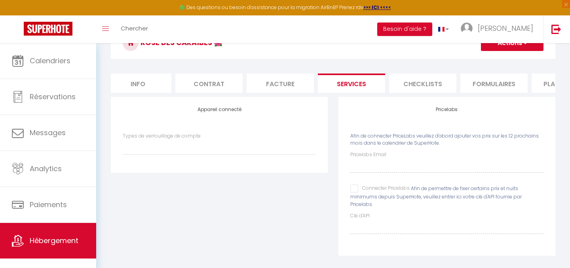
click at [401, 80] on li "Checklists" at bounding box center [422, 83] width 67 height 19
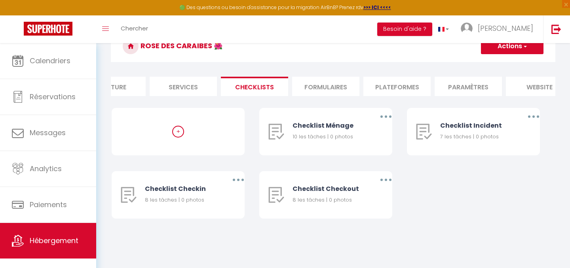
scroll to position [0, 205]
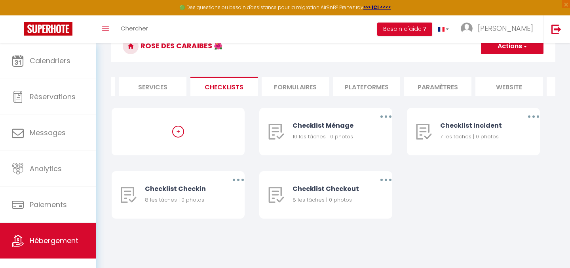
click at [416, 84] on li "Paramètres" at bounding box center [437, 86] width 67 height 19
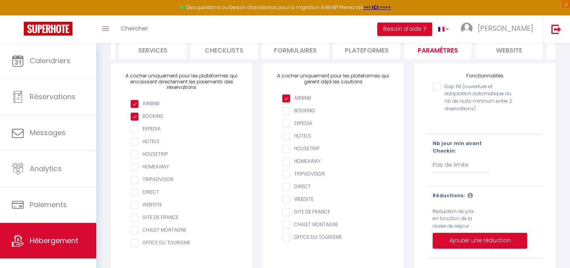
scroll to position [78, 0]
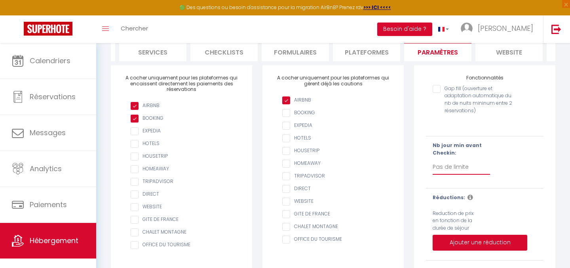
click at [444, 168] on select "Pas de limite 1 2 3 4 5 6 7" at bounding box center [460, 167] width 57 height 15
click at [432, 160] on select "Pas de limite 1 2 3 4 5 6 7" at bounding box center [460, 167] width 57 height 15
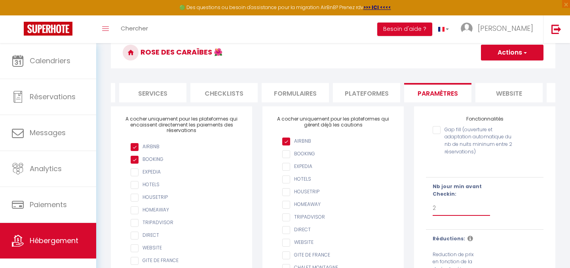
scroll to position [36, 0]
click at [504, 55] on button "Actions" at bounding box center [512, 53] width 63 height 16
click at [495, 70] on input "Enregistrer" at bounding box center [502, 70] width 29 height 8
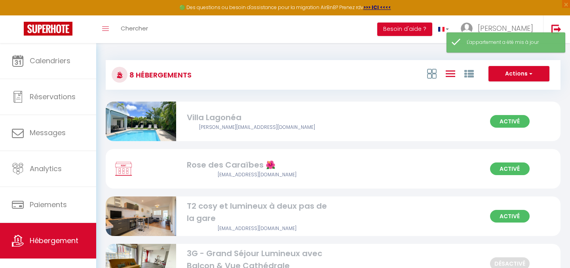
click at [164, 164] on div at bounding box center [141, 169] width 70 height 40
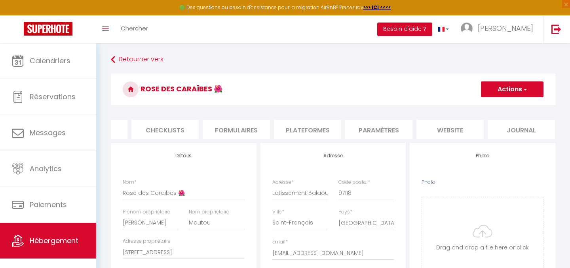
scroll to position [0, 268]
click at [435, 130] on li "website" at bounding box center [446, 129] width 67 height 19
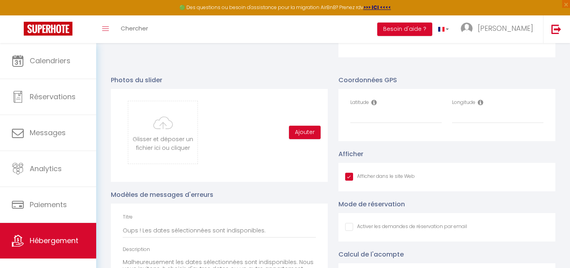
scroll to position [810, 0]
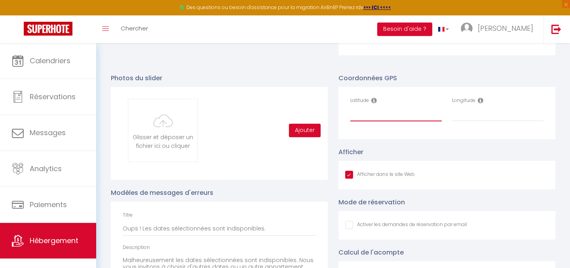
click at [370, 114] on input "Latitude" at bounding box center [395, 114] width 91 height 14
paste input "16.2580482"
click at [495, 116] on input "Longitude" at bounding box center [497, 114] width 91 height 14
click at [492, 119] on input "Longitude" at bounding box center [497, 114] width 91 height 14
paste input "-61.2495867"
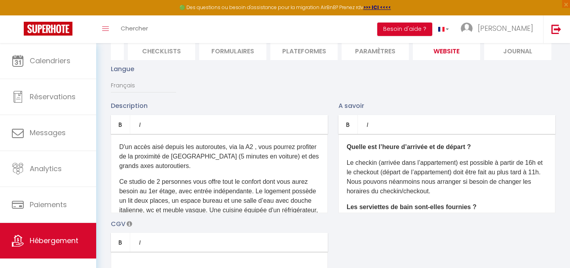
scroll to position [0, 0]
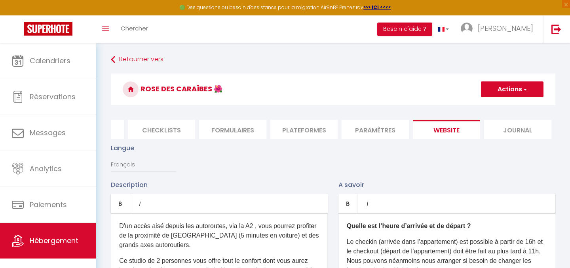
click at [517, 91] on button "Actions" at bounding box center [512, 90] width 63 height 16
click at [503, 106] on input "Enregistrer" at bounding box center [502, 107] width 29 height 8
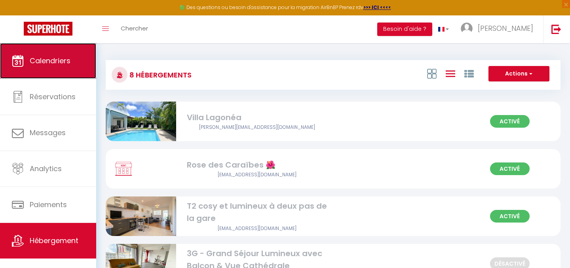
click at [67, 59] on span "Calendriers" at bounding box center [50, 61] width 41 height 10
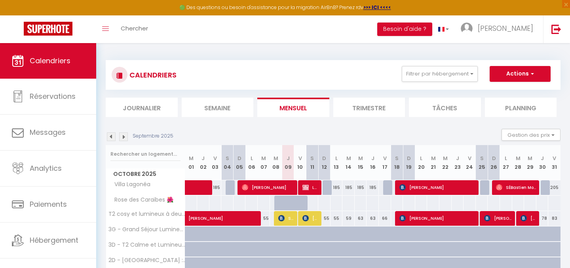
click at [192, 205] on div at bounding box center [191, 203] width 13 height 15
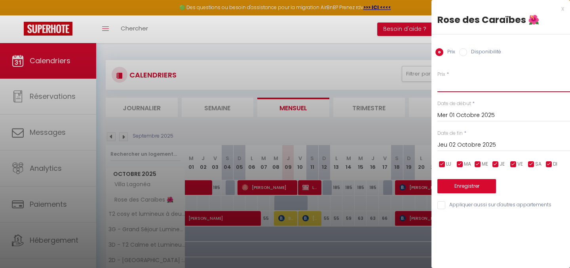
click at [457, 84] on input "Prix" at bounding box center [503, 85] width 133 height 14
click at [468, 143] on input "Jeu 02 Octobre 2025" at bounding box center [503, 145] width 133 height 10
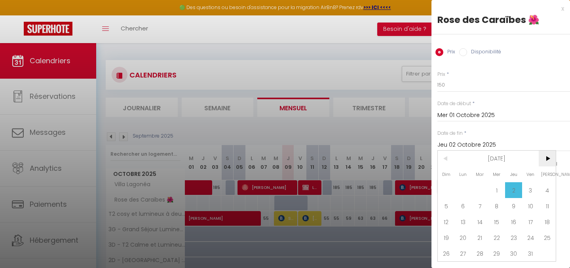
click at [549, 158] on span ">" at bounding box center [547, 159] width 17 height 16
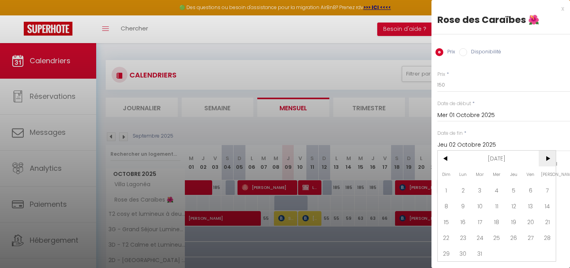
click at [549, 158] on span ">" at bounding box center [547, 159] width 17 height 16
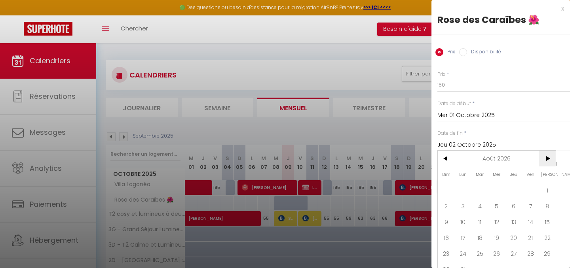
click at [549, 158] on span ">" at bounding box center [547, 159] width 17 height 16
click at [546, 253] on span "31" at bounding box center [547, 254] width 17 height 16
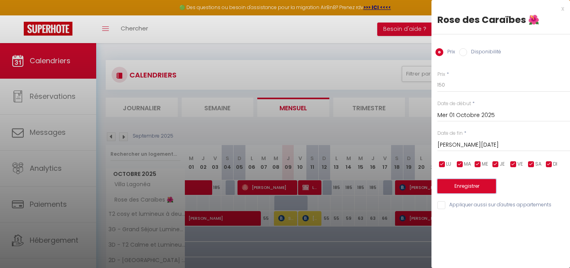
click at [464, 185] on button "Enregistrer" at bounding box center [466, 186] width 59 height 14
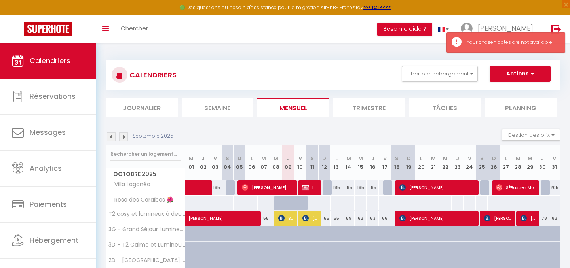
click at [299, 204] on div at bounding box center [300, 203] width 12 height 15
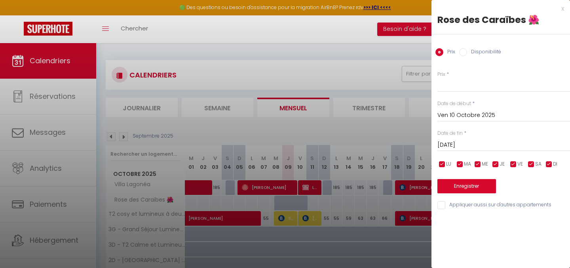
click at [467, 140] on input "Sam 11 Octobre 2025" at bounding box center [503, 145] width 133 height 10
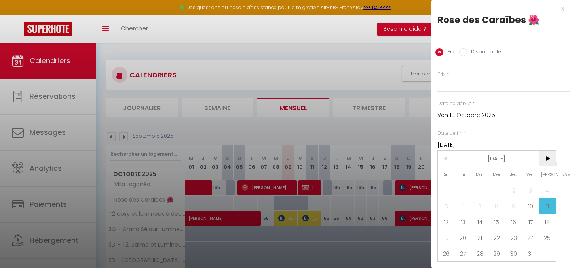
click at [551, 155] on span ">" at bounding box center [547, 159] width 17 height 16
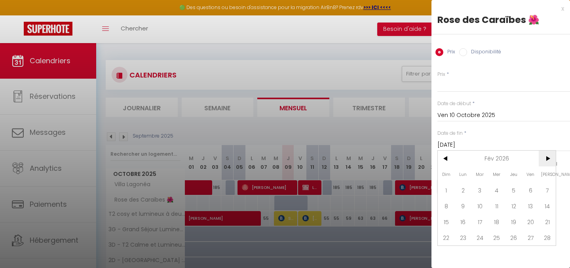
click at [551, 155] on span ">" at bounding box center [547, 159] width 17 height 16
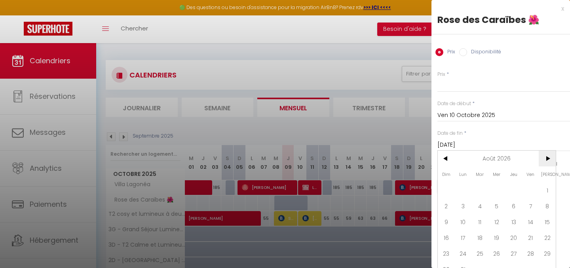
click at [551, 156] on span ">" at bounding box center [547, 159] width 17 height 16
click at [548, 256] on span "31" at bounding box center [547, 254] width 17 height 16
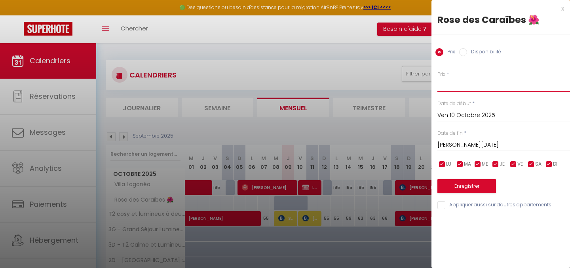
click at [483, 84] on input "Prix" at bounding box center [503, 85] width 133 height 14
click at [452, 186] on button "Enregistrer" at bounding box center [466, 186] width 59 height 14
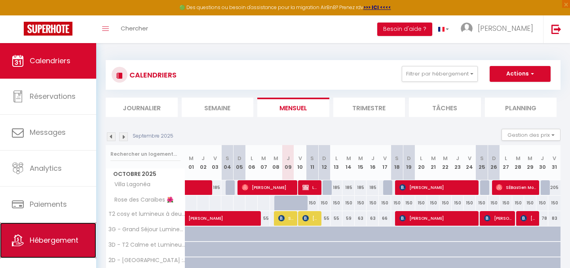
click at [63, 248] on link "Hébergement" at bounding box center [48, 241] width 96 height 36
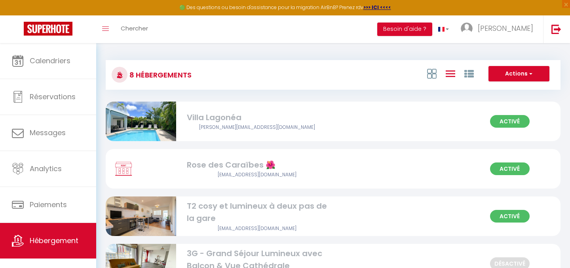
click at [139, 179] on div at bounding box center [141, 169] width 70 height 40
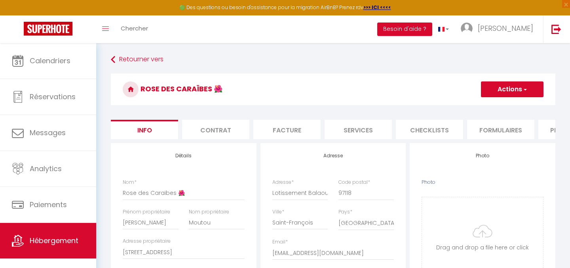
click at [357, 136] on li "Services" at bounding box center [357, 129] width 67 height 19
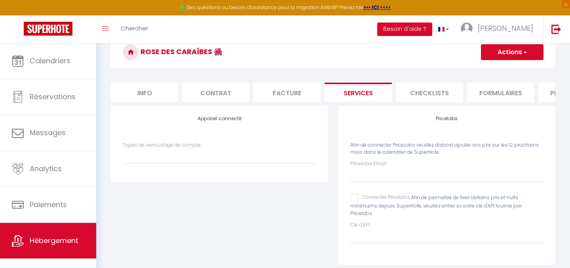
scroll to position [42, 0]
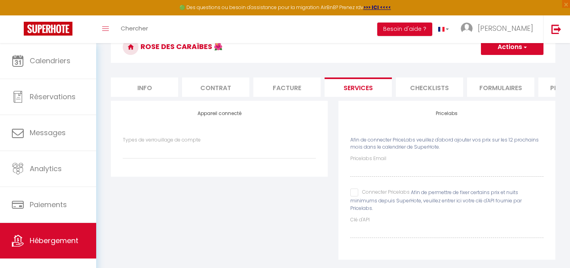
click at [354, 195] on input "Connecter Pricelabs" at bounding box center [379, 193] width 59 height 8
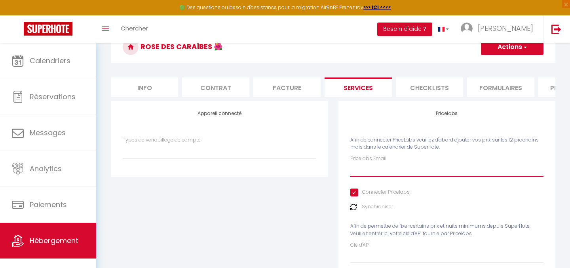
click at [357, 169] on input "Pricelabs Email" at bounding box center [446, 170] width 193 height 14
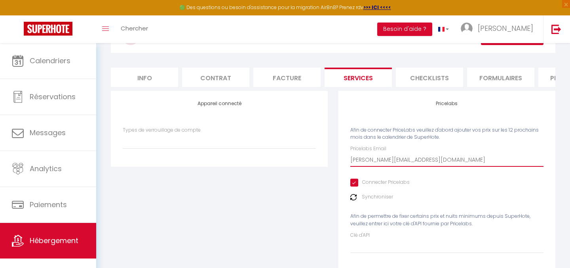
scroll to position [40, 0]
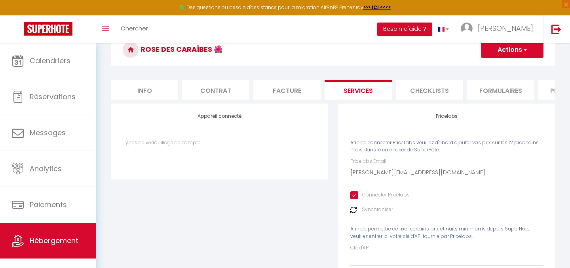
click at [501, 51] on button "Actions" at bounding box center [512, 50] width 63 height 16
click at [499, 67] on link "Enregistrer" at bounding box center [511, 67] width 63 height 10
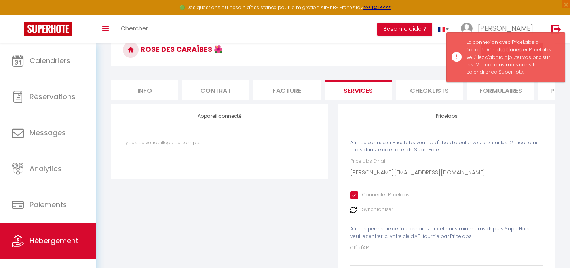
click at [391, 64] on h3 "Rose des Caraïbes 🌺" at bounding box center [333, 50] width 444 height 32
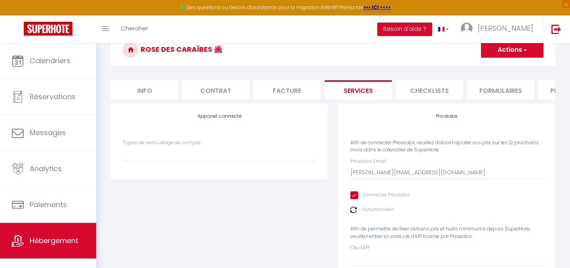
click at [511, 53] on button "Actions" at bounding box center [512, 50] width 63 height 16
click at [499, 68] on link "Enregistrer" at bounding box center [511, 67] width 63 height 10
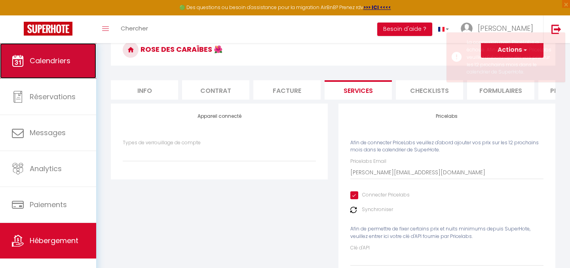
click at [54, 65] on span "Calendriers" at bounding box center [50, 61] width 41 height 10
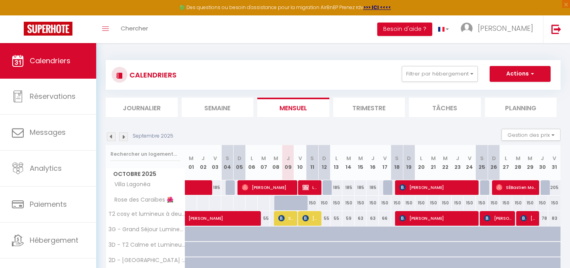
click at [294, 203] on div at bounding box center [300, 203] width 12 height 15
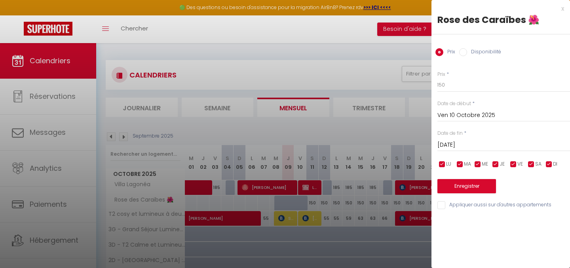
click at [459, 115] on input "Ven 10 Octobre 2025" at bounding box center [503, 115] width 133 height 10
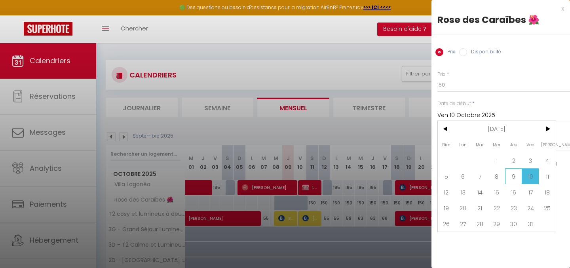
click at [510, 173] on span "9" at bounding box center [513, 177] width 17 height 16
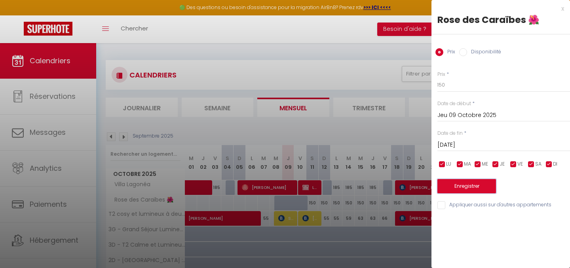
click at [460, 188] on button "Enregistrer" at bounding box center [466, 186] width 59 height 14
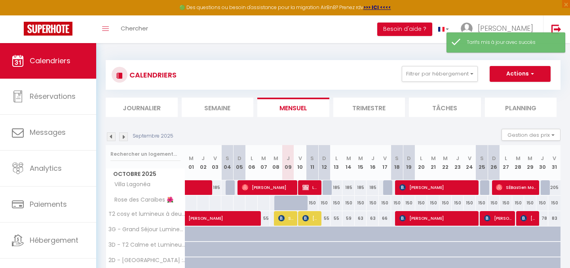
click at [287, 203] on div at bounding box center [292, 207] width 12 height 15
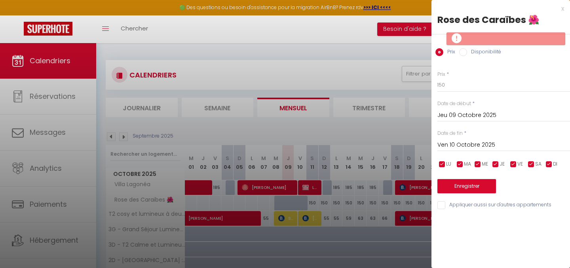
click at [463, 49] on input "Disponibilité" at bounding box center [463, 52] width 8 height 8
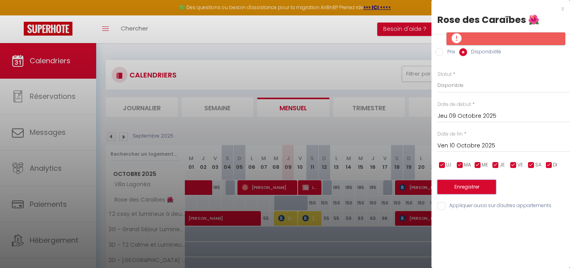
click at [466, 188] on button "Enregistrer" at bounding box center [466, 187] width 59 height 14
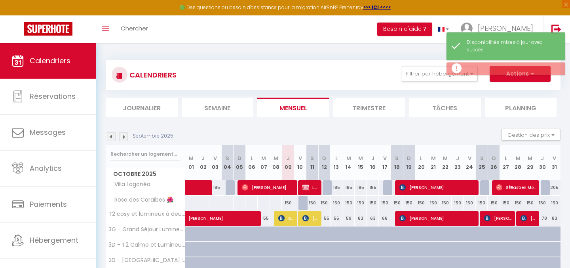
click at [304, 205] on div at bounding box center [304, 203] width 12 height 15
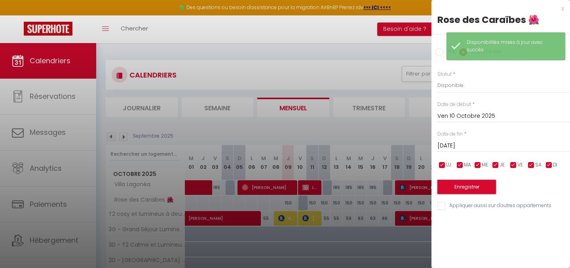
click at [457, 182] on button "Enregistrer" at bounding box center [466, 187] width 59 height 14
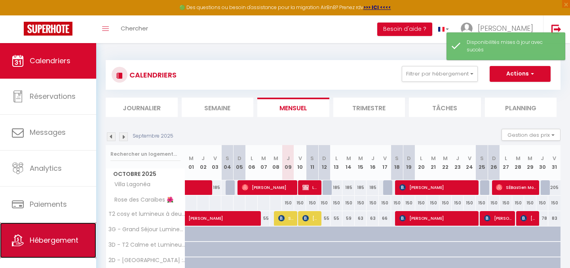
click at [47, 241] on span "Hébergement" at bounding box center [54, 240] width 49 height 10
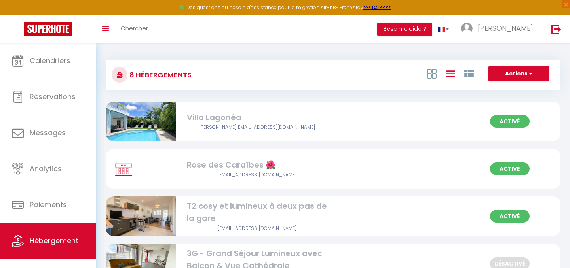
click at [163, 156] on div at bounding box center [141, 169] width 70 height 40
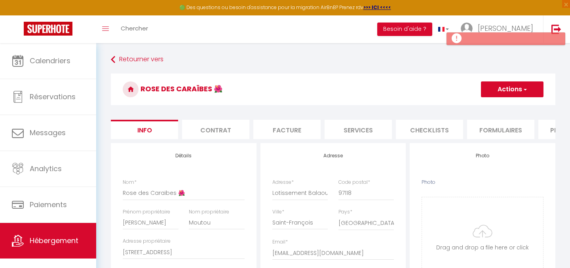
click at [368, 129] on li "Services" at bounding box center [357, 129] width 67 height 19
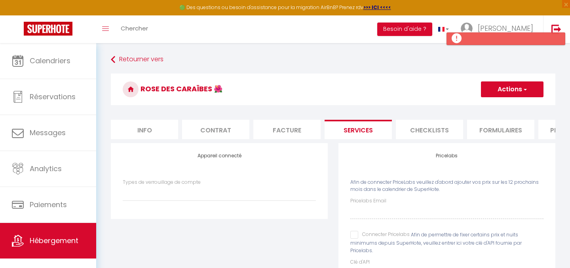
click at [354, 239] on input "Connecter Pricelabs" at bounding box center [379, 235] width 59 height 8
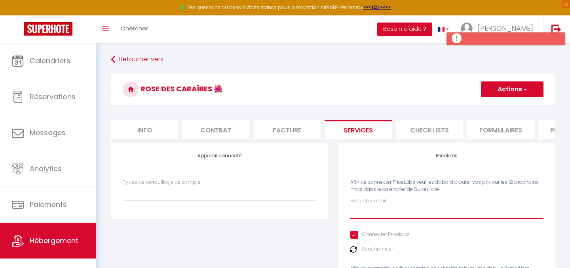
click at [357, 215] on input "Pricelabs Email" at bounding box center [446, 212] width 193 height 14
click at [502, 88] on button "Actions" at bounding box center [512, 90] width 63 height 16
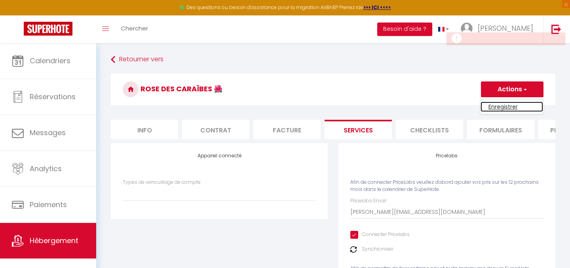
click at [499, 110] on link "Enregistrer" at bounding box center [511, 107] width 63 height 10
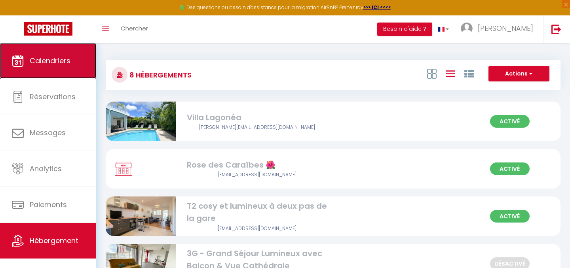
click at [41, 57] on span "Calendriers" at bounding box center [50, 61] width 41 height 10
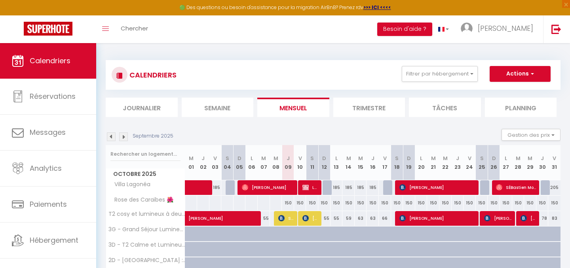
click at [289, 202] on div "150" at bounding box center [288, 203] width 12 height 15
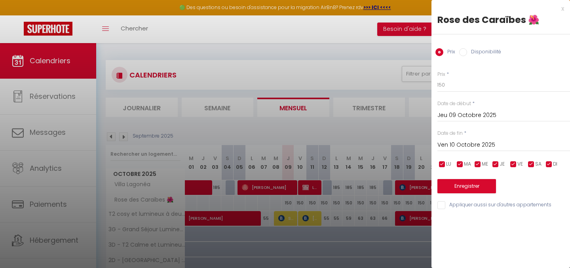
click at [475, 141] on input "Ven 10 Octobre 2025" at bounding box center [503, 145] width 133 height 10
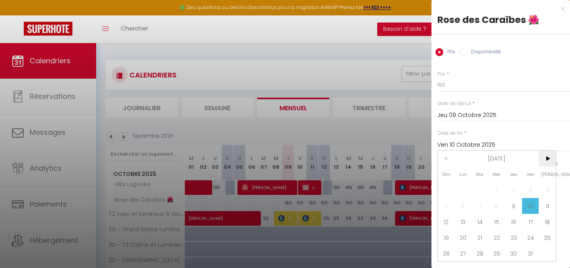
click at [548, 156] on span ">" at bounding box center [547, 159] width 17 height 16
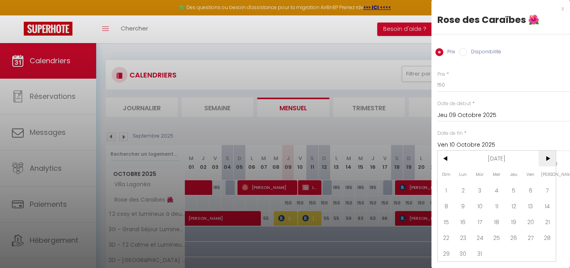
click at [548, 156] on span ">" at bounding box center [547, 159] width 17 height 16
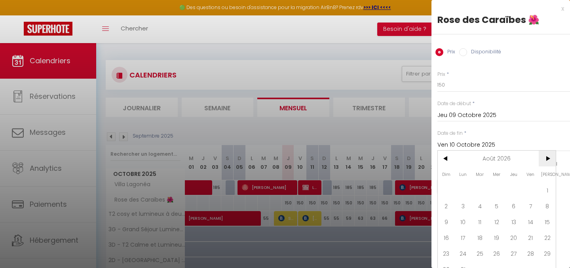
click at [548, 156] on span ">" at bounding box center [547, 159] width 17 height 16
click at [448, 158] on span "<" at bounding box center [446, 159] width 17 height 16
click at [546, 254] on span "31" at bounding box center [547, 254] width 17 height 16
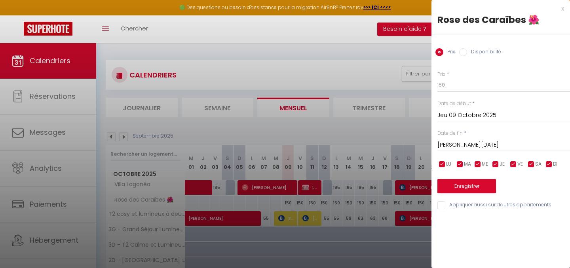
click at [466, 52] on input "Disponibilité" at bounding box center [463, 52] width 8 height 8
click at [470, 186] on button "Enregistrer" at bounding box center [466, 187] width 59 height 14
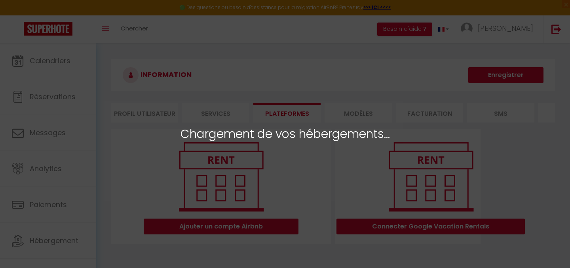
select select "62343"
select select "40703"
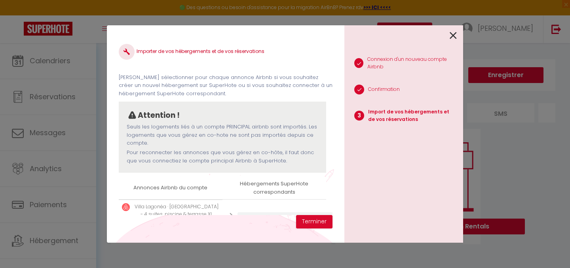
scroll to position [94, 0]
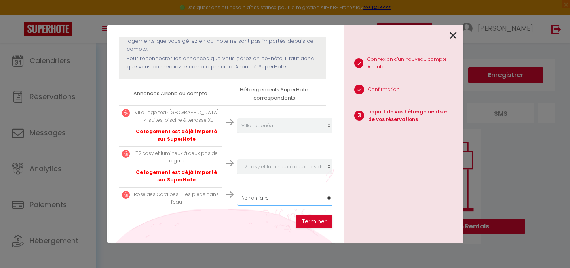
click at [270, 198] on select "Créer un nouvel hébergement Ne rien faire [GEOGRAPHIC_DATA] Rose des Caraïbes 🌺…" at bounding box center [285, 198] width 97 height 15
select select "78412"
click at [237, 191] on select "Créer un nouvel hébergement Ne rien faire [GEOGRAPHIC_DATA] Rose des Caraïbes 🌺…" at bounding box center [285, 198] width 97 height 15
click at [311, 220] on button "Terminer" at bounding box center [314, 221] width 36 height 13
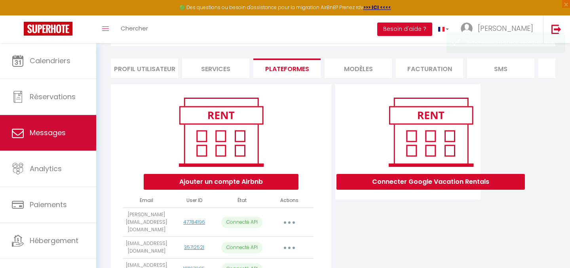
scroll to position [0, 0]
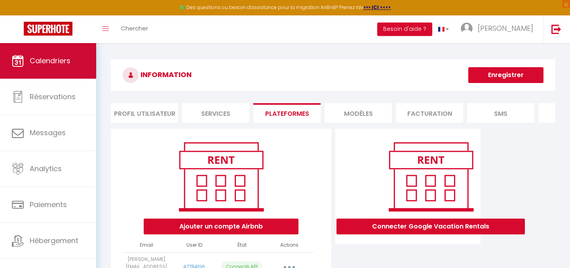
click at [38, 75] on link "Calendriers" at bounding box center [48, 61] width 96 height 36
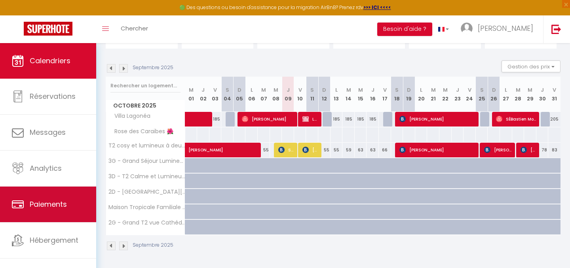
scroll to position [9, 0]
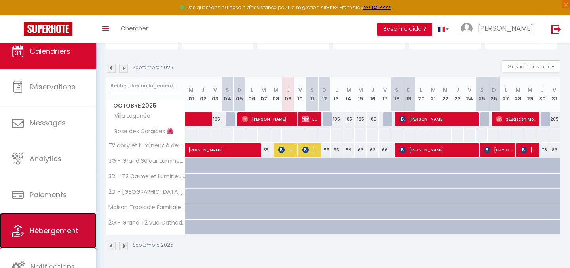
click at [58, 222] on link "Hébergement" at bounding box center [48, 231] width 96 height 36
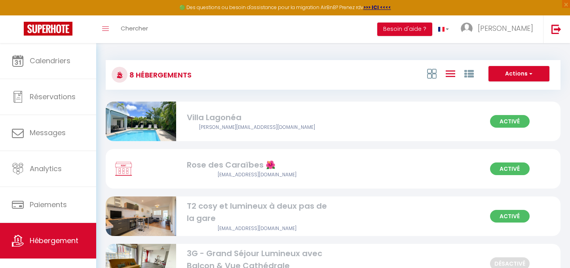
click at [143, 165] on div at bounding box center [141, 169] width 70 height 40
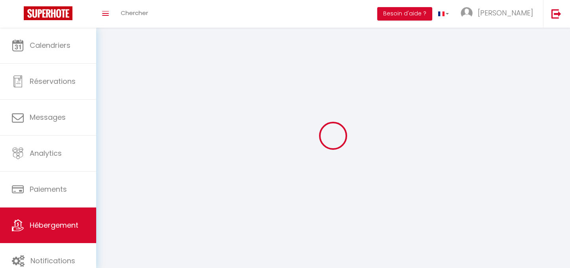
select select "1"
select select
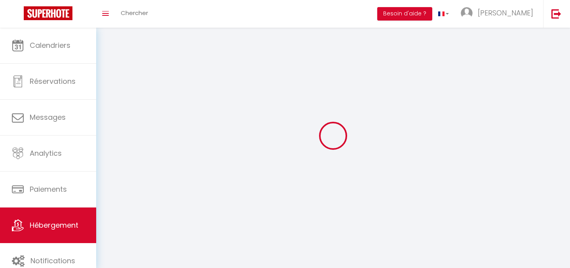
select select
checkbox input "false"
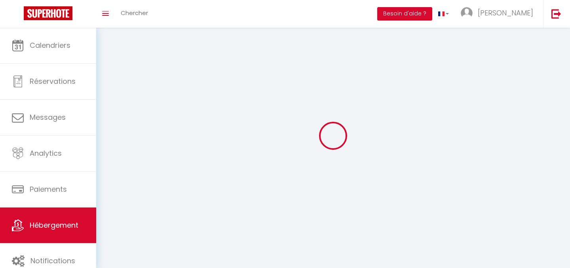
checkbox input "false"
select select "28"
select select
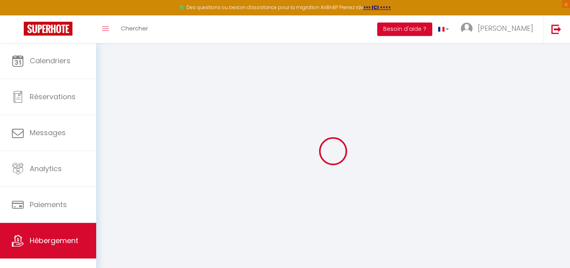
select select
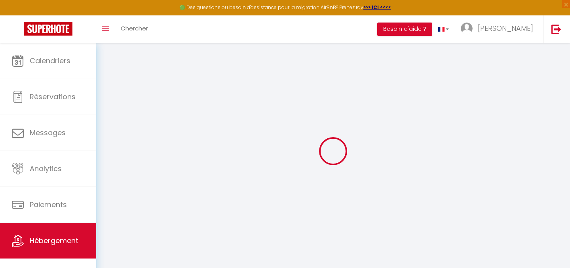
select select
checkbox input "false"
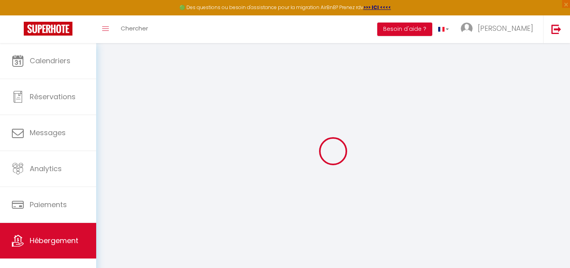
select select
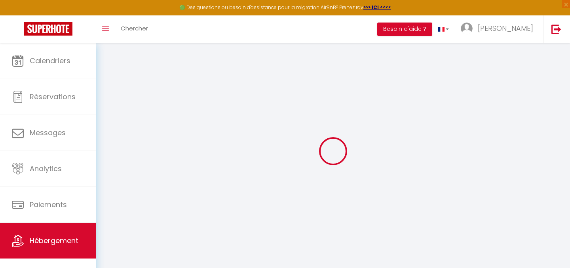
select select
checkbox input "false"
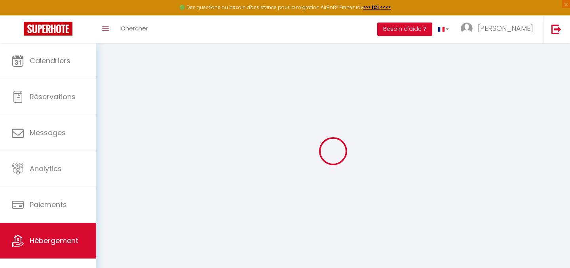
checkbox input "false"
select select
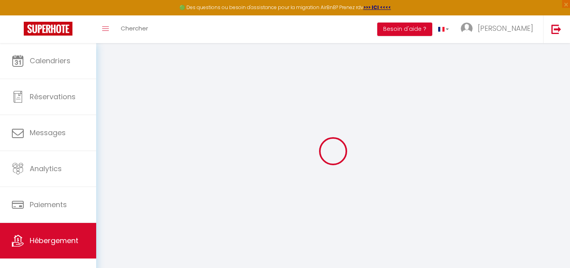
select select
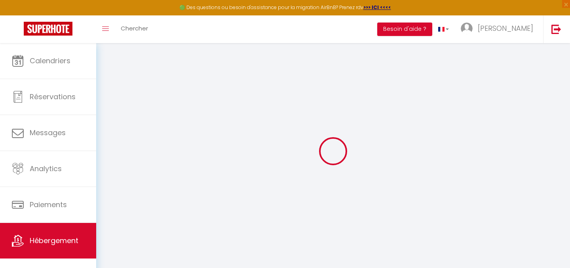
checkbox input "false"
select select
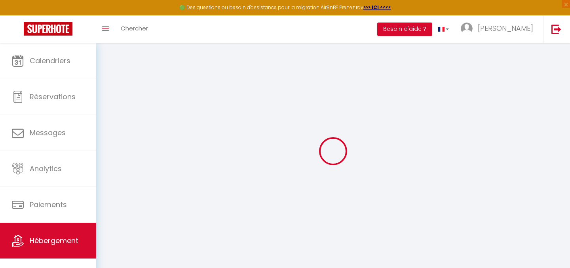
select select
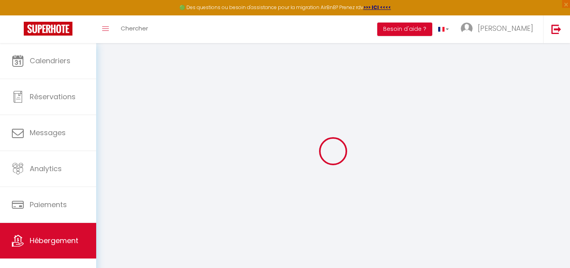
select select
checkbox input "false"
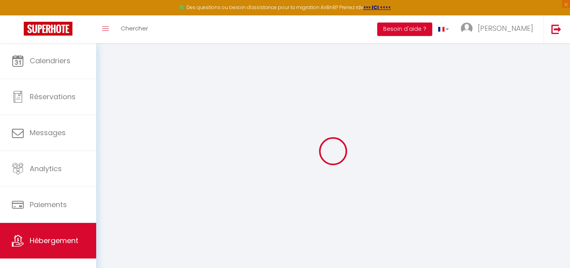
checkbox input "false"
select select
type input "Rose des Caraïbes 🌺"
type input "[PERSON_NAME]"
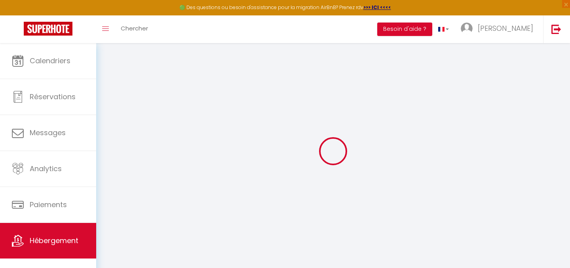
type input "Moutou"
type input "[STREET_ADDRESS]"
type input "97120"
type input "Saint-[PERSON_NAME]"
select select "houses"
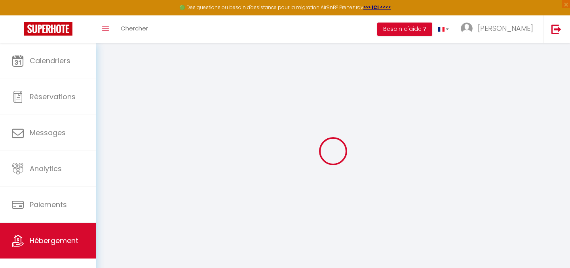
select select "7"
select select "6"
select select "3"
select select "2"
type input "140"
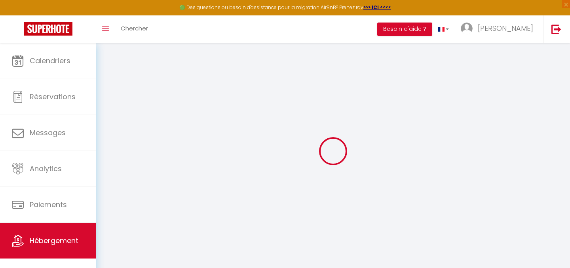
type input "120"
type input "300"
select select
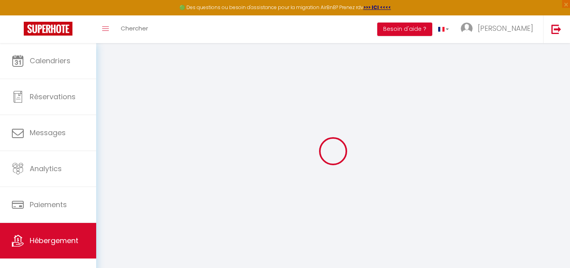
select select
type input "Lotissement Balaou"
type input "97118"
type input "Saint-François"
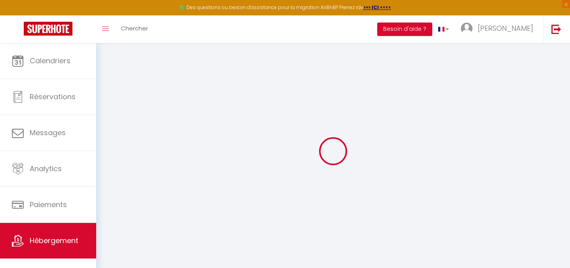
type input "[EMAIL_ADDRESS][DOMAIN_NAME]"
select select
checkbox input "false"
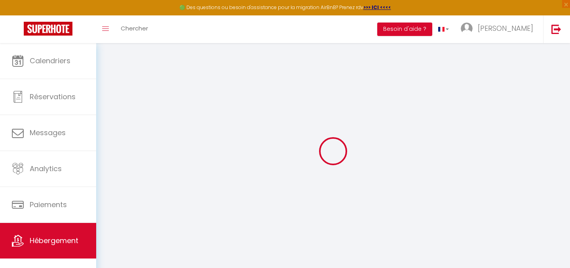
checkbox input "false"
type input "120"
type input "0"
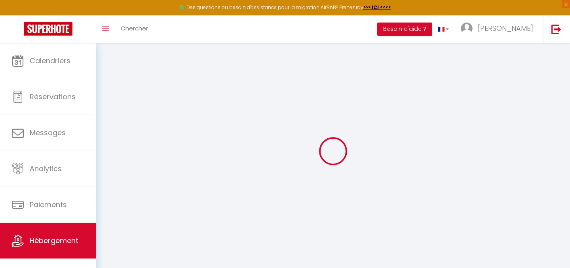
select select
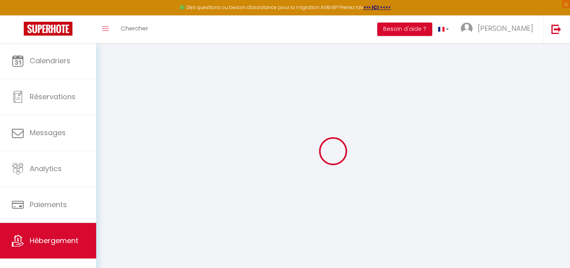
select select
checkbox input "false"
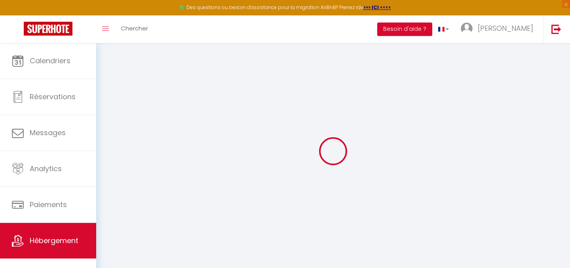
select select
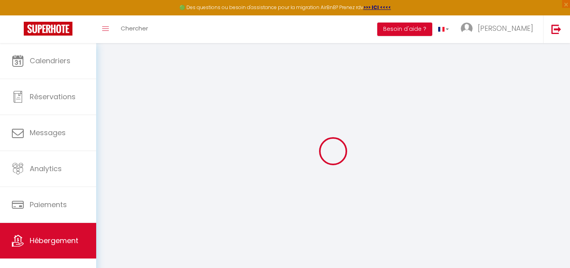
select select
checkbox input "false"
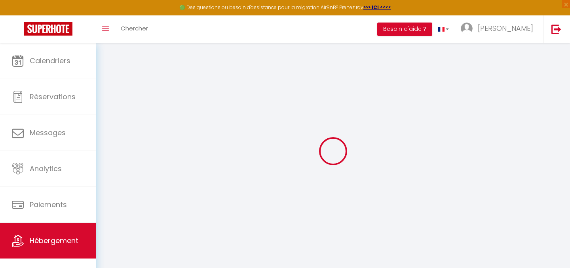
select select
checkbox input "false"
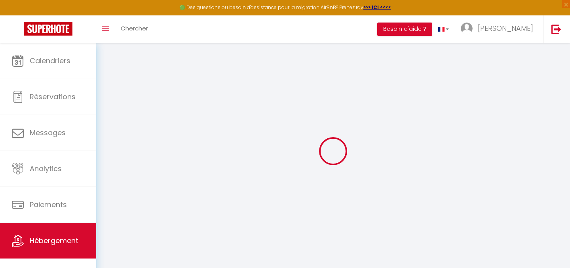
select select "15:00"
select select "23:45"
select select "11:00"
select select "30"
select select "120"
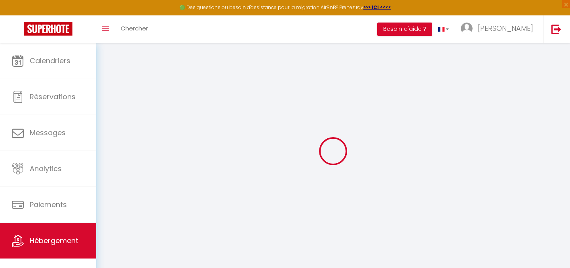
select select
checkbox input "false"
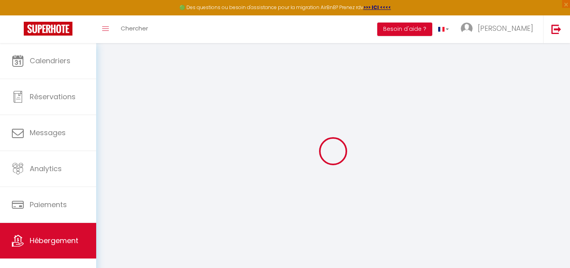
select select
checkbox input "false"
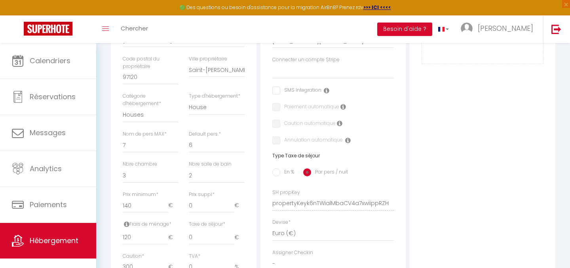
scroll to position [220, 0]
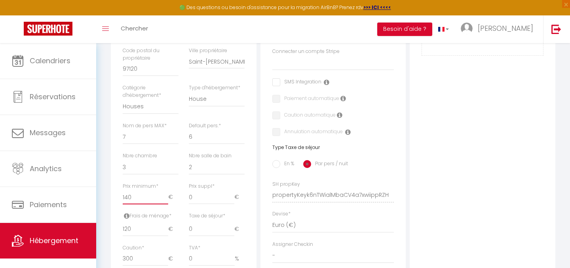
click at [131, 199] on input "140" at bounding box center [146, 197] width 46 height 14
type input "14"
select select
checkbox input "false"
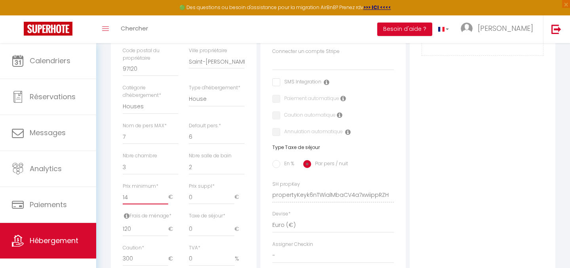
checkbox input "false"
type input "1"
select select
checkbox input "false"
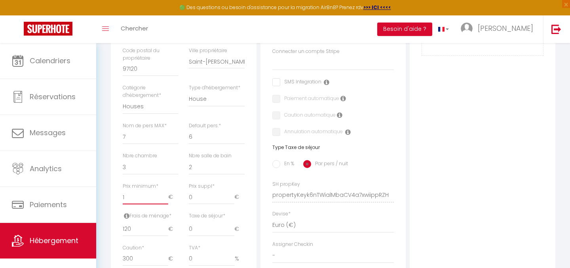
checkbox input "false"
type input "16"
select select
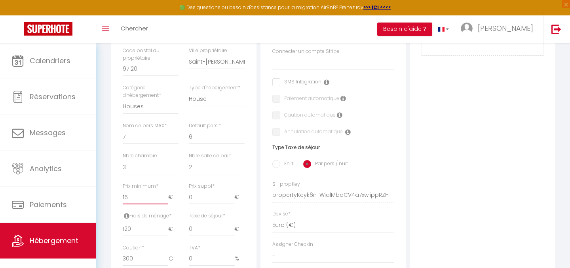
checkbox input "false"
type input "160"
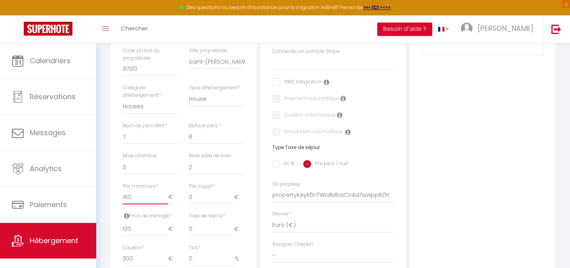
select select
checkbox input "false"
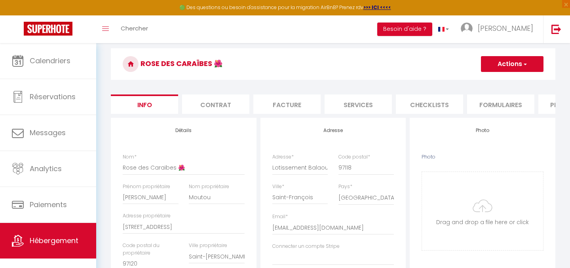
scroll to position [0, 0]
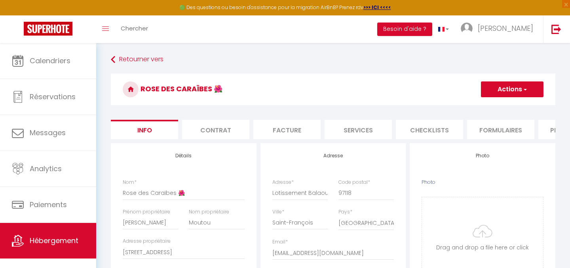
type input "160"
click at [510, 89] on button "Actions" at bounding box center [512, 90] width 63 height 16
click at [491, 108] on input "Enregistrer" at bounding box center [480, 107] width 29 height 8
